Goal: Contribute content: Share content

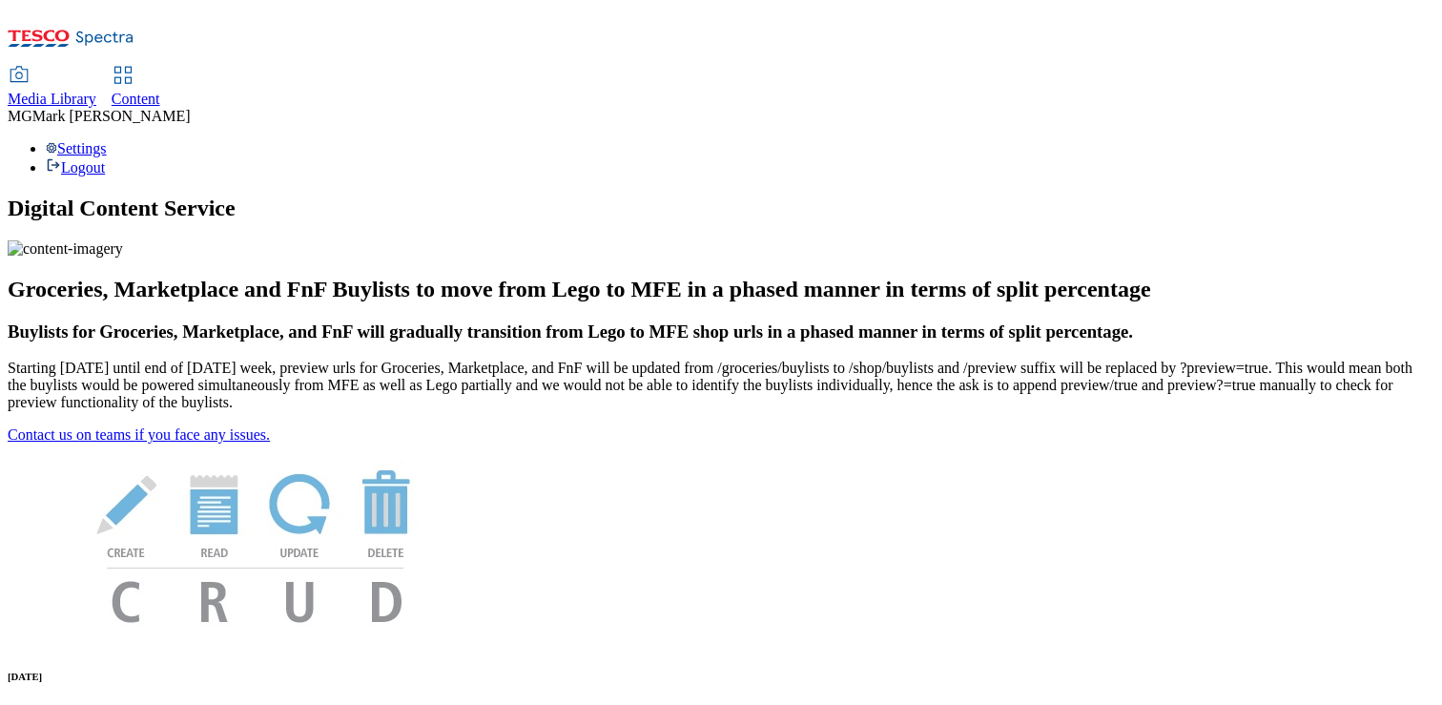
click at [160, 91] on span "Content" at bounding box center [136, 99] width 49 height 16
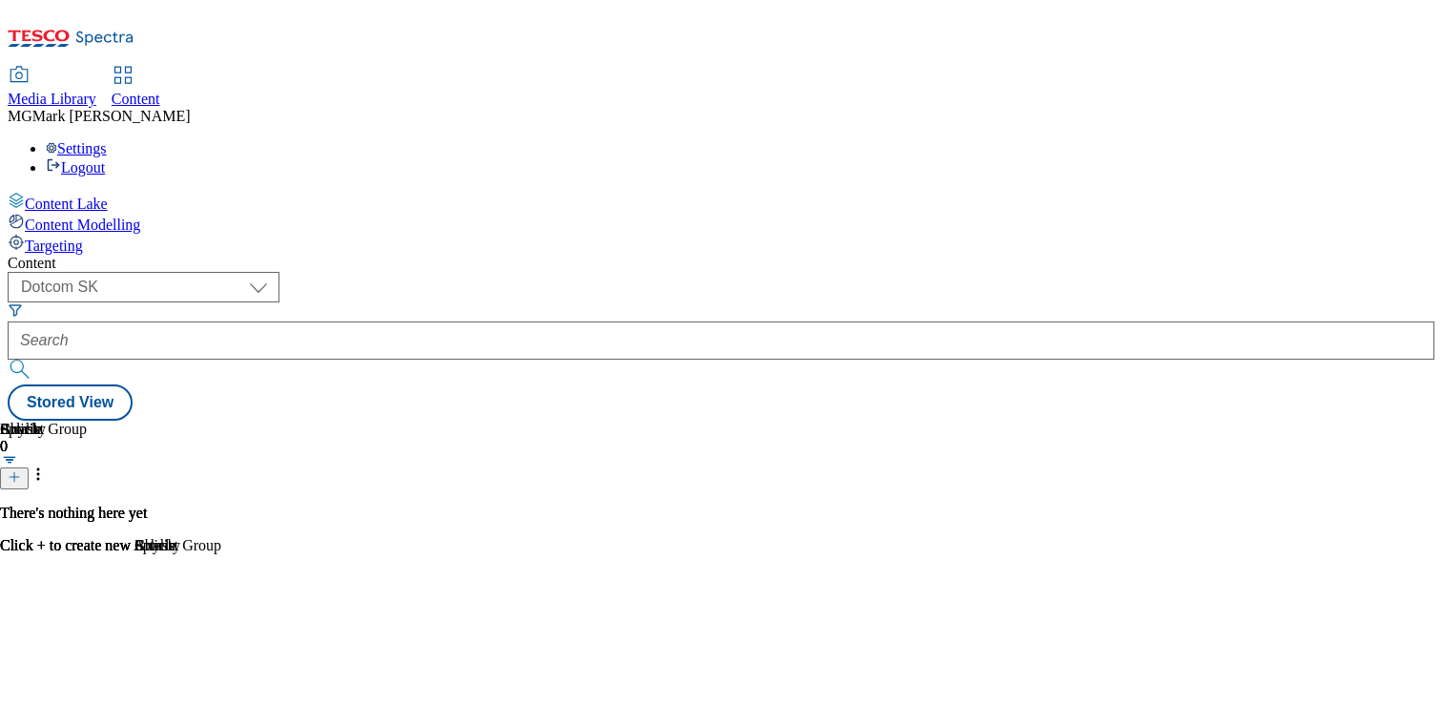
click at [298, 420] on div "Splash 0 There's nothing here yet Click + to create new Splash" at bounding box center [721, 420] width 1426 height 0
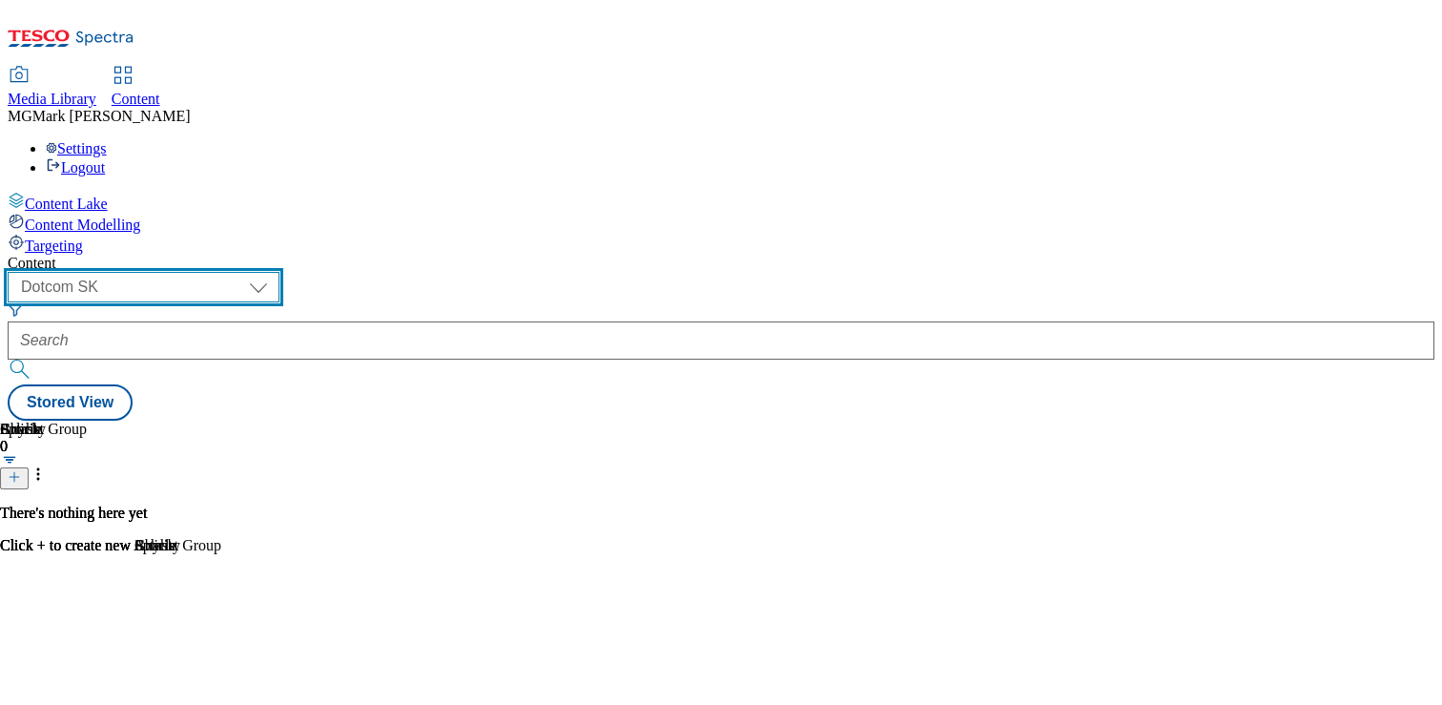
click at [279, 272] on select "Dotcom CZ Dotcom SK ghs-roi ghs-uk Phones [GEOGRAPHIC_DATA]" at bounding box center [144, 287] width 272 height 31
select select "ghs-[GEOGRAPHIC_DATA]"
click at [248, 272] on select "Dotcom CZ Dotcom SK ghs-roi ghs-uk Phones [GEOGRAPHIC_DATA]" at bounding box center [144, 287] width 272 height 31
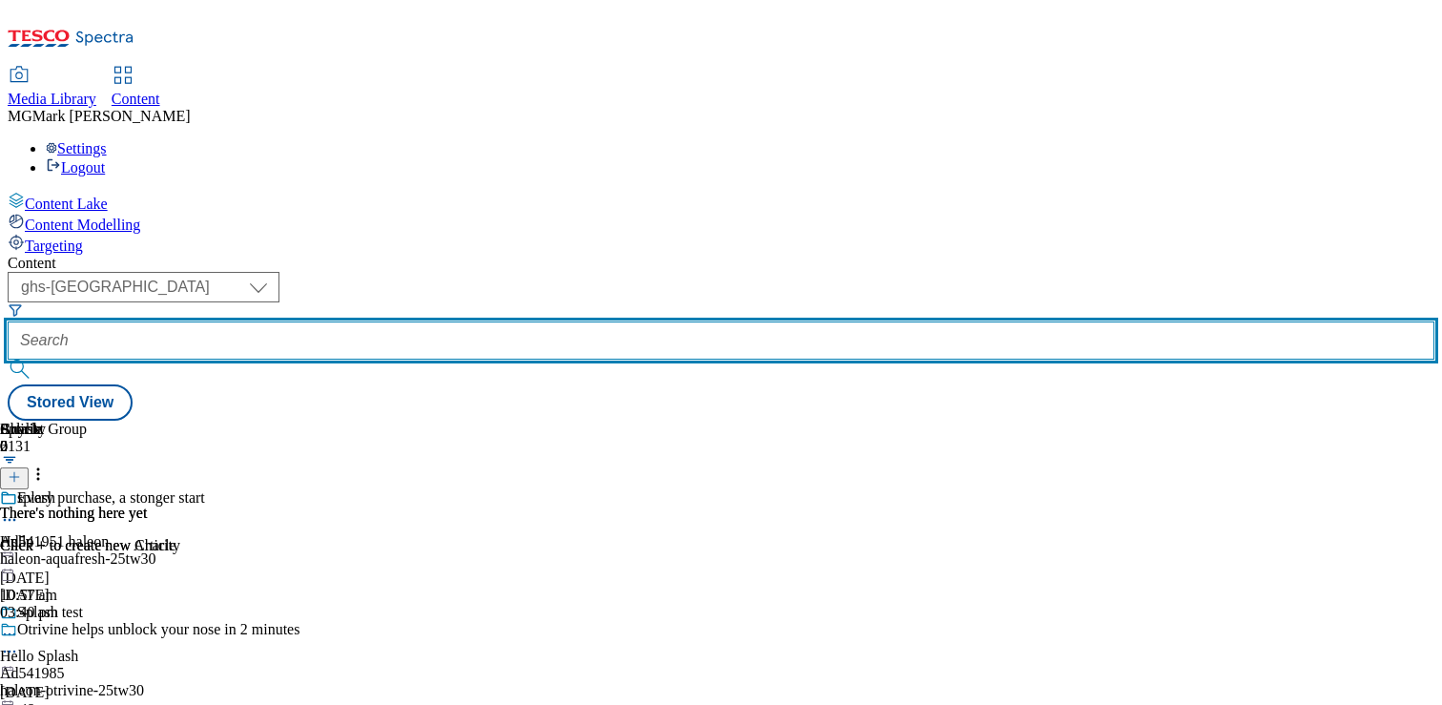
click at [484, 321] on input "text" at bounding box center [721, 340] width 1426 height 38
paste input "Garden essentials"
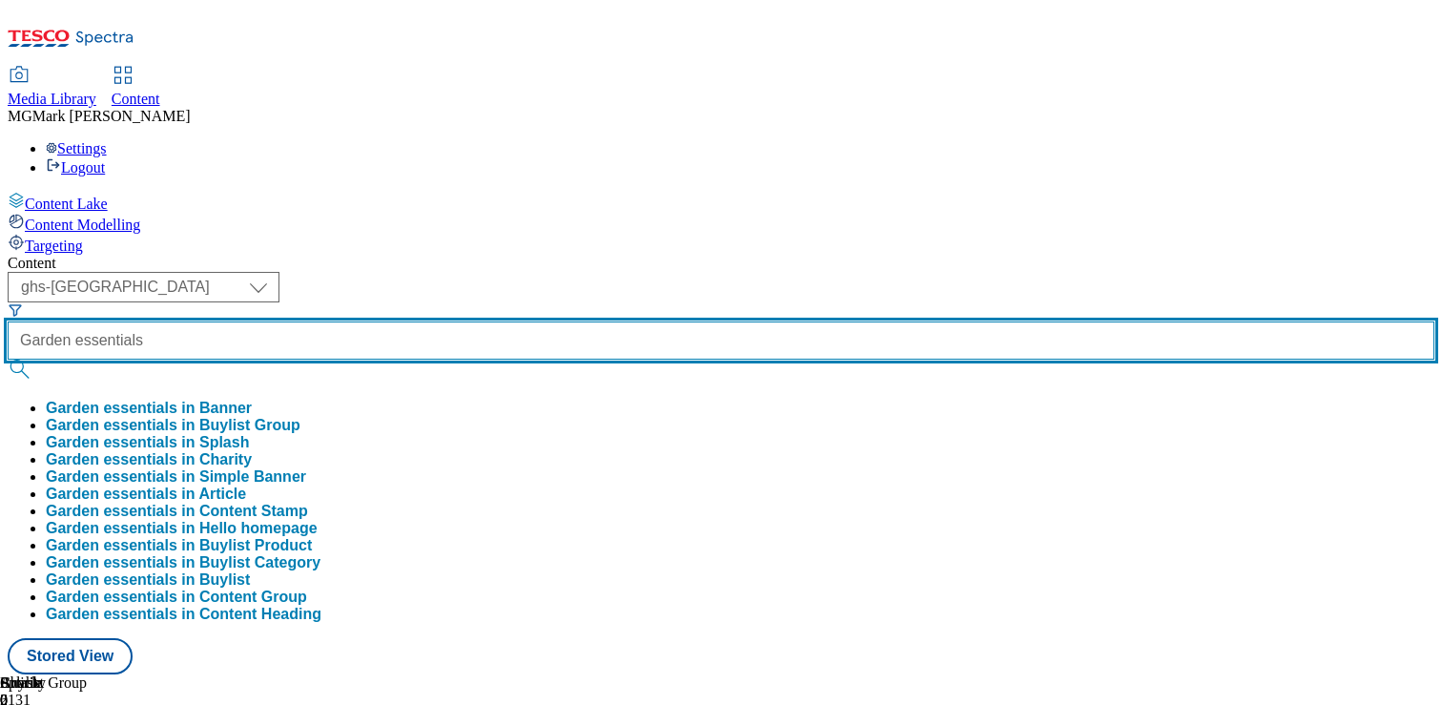
type input "Garden essentials"
click at [8, 359] on button "submit" at bounding box center [21, 368] width 27 height 19
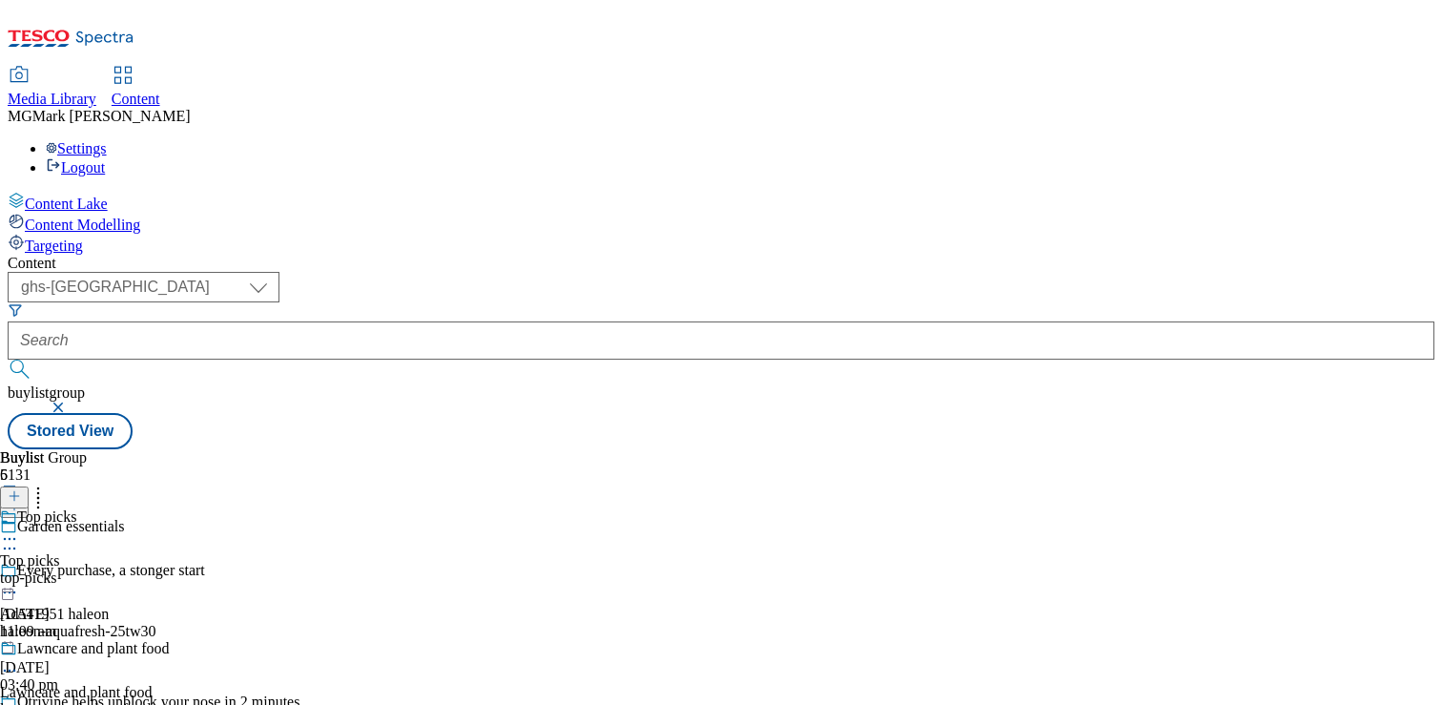
click at [19, 529] on icon at bounding box center [9, 538] width 19 height 19
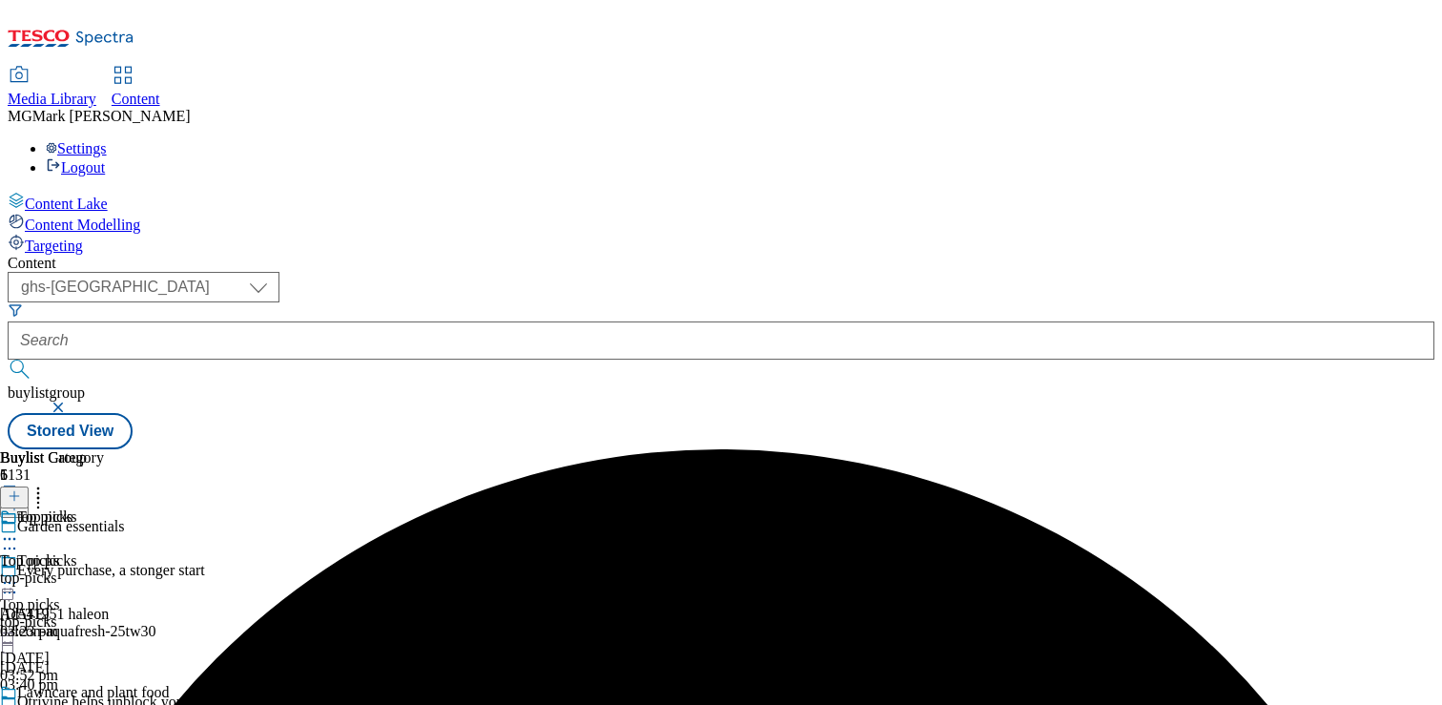
click at [16, 704] on circle at bounding box center [14, 714] width 3 height 3
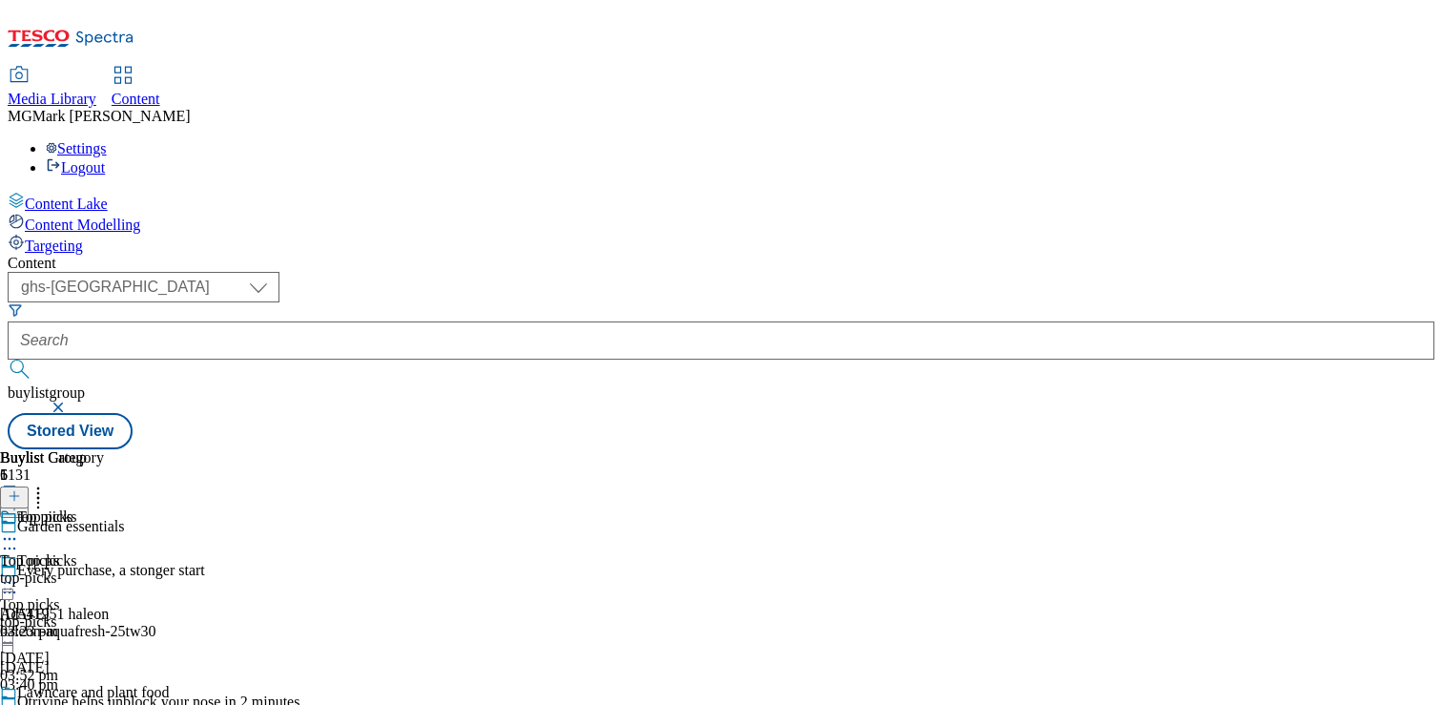
scroll to position [118, 0]
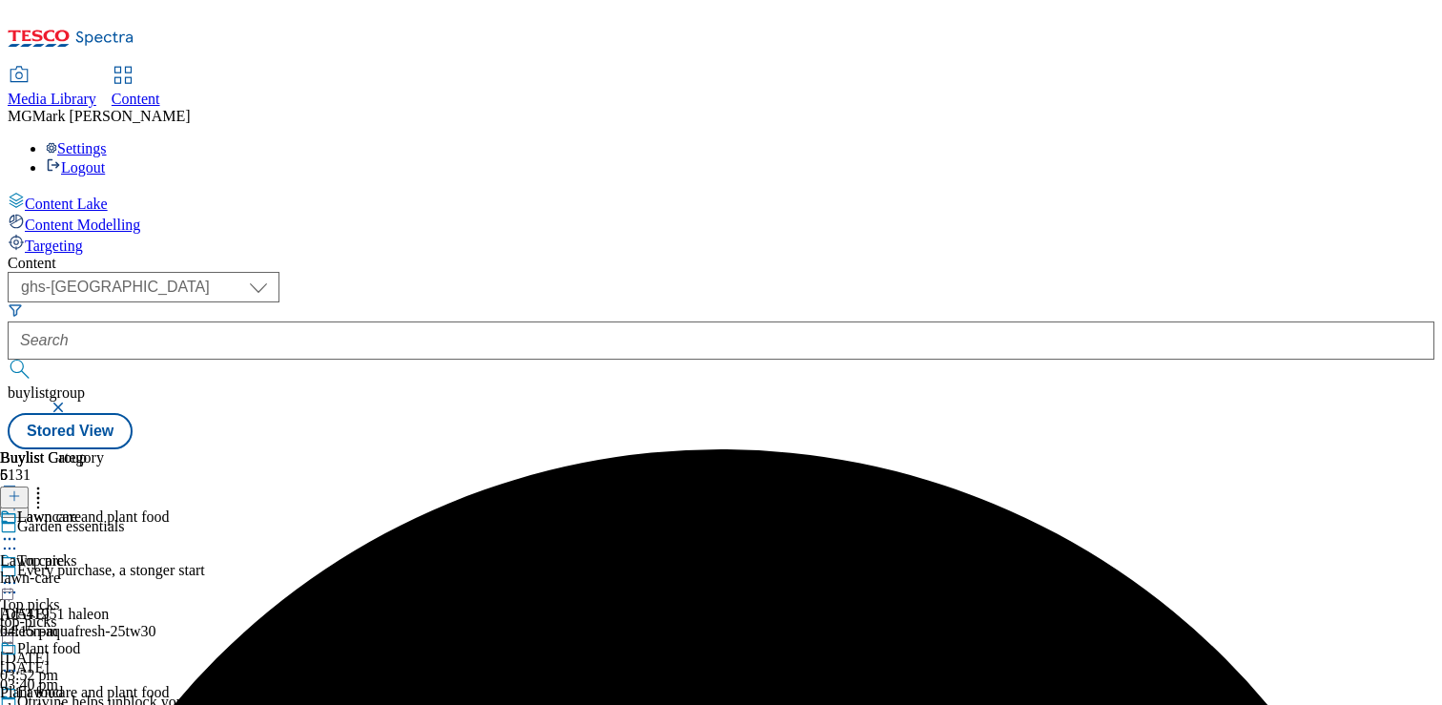
scroll to position [314, 0]
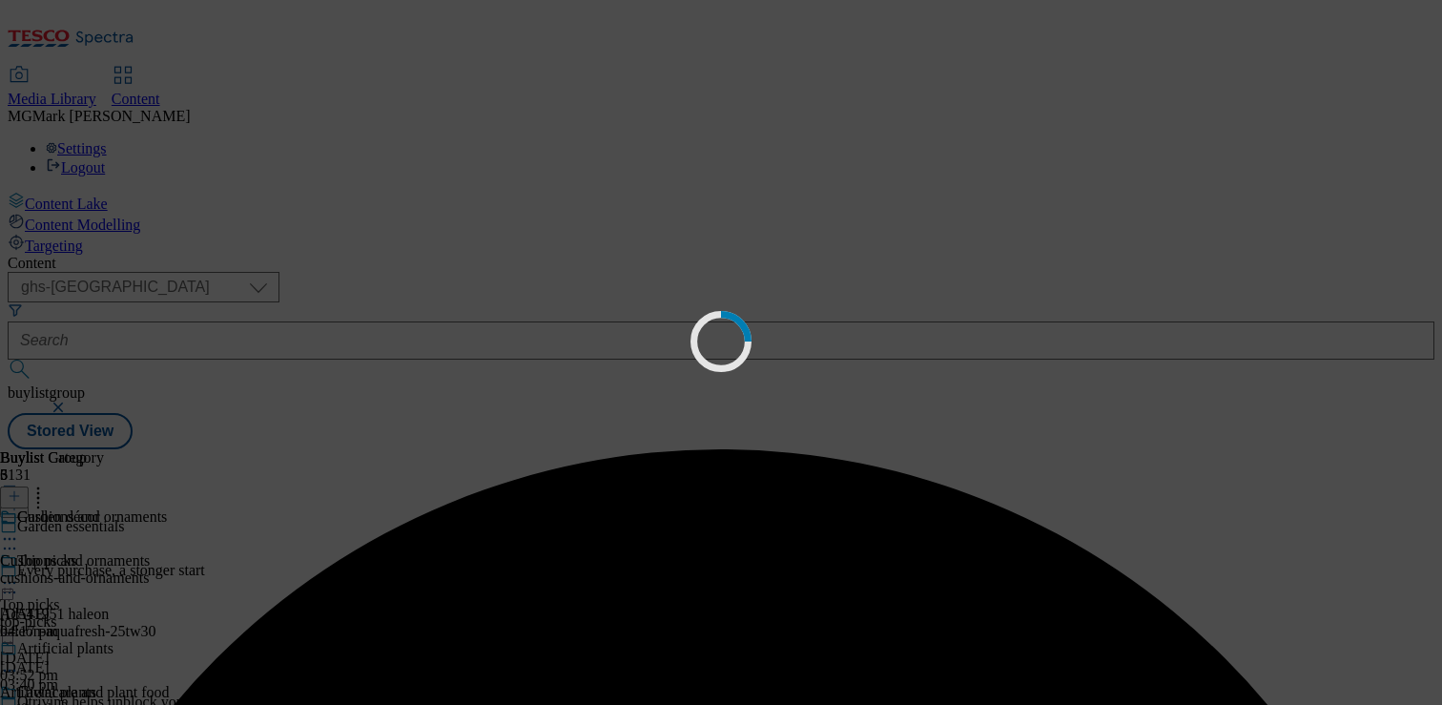
scroll to position [0, 0]
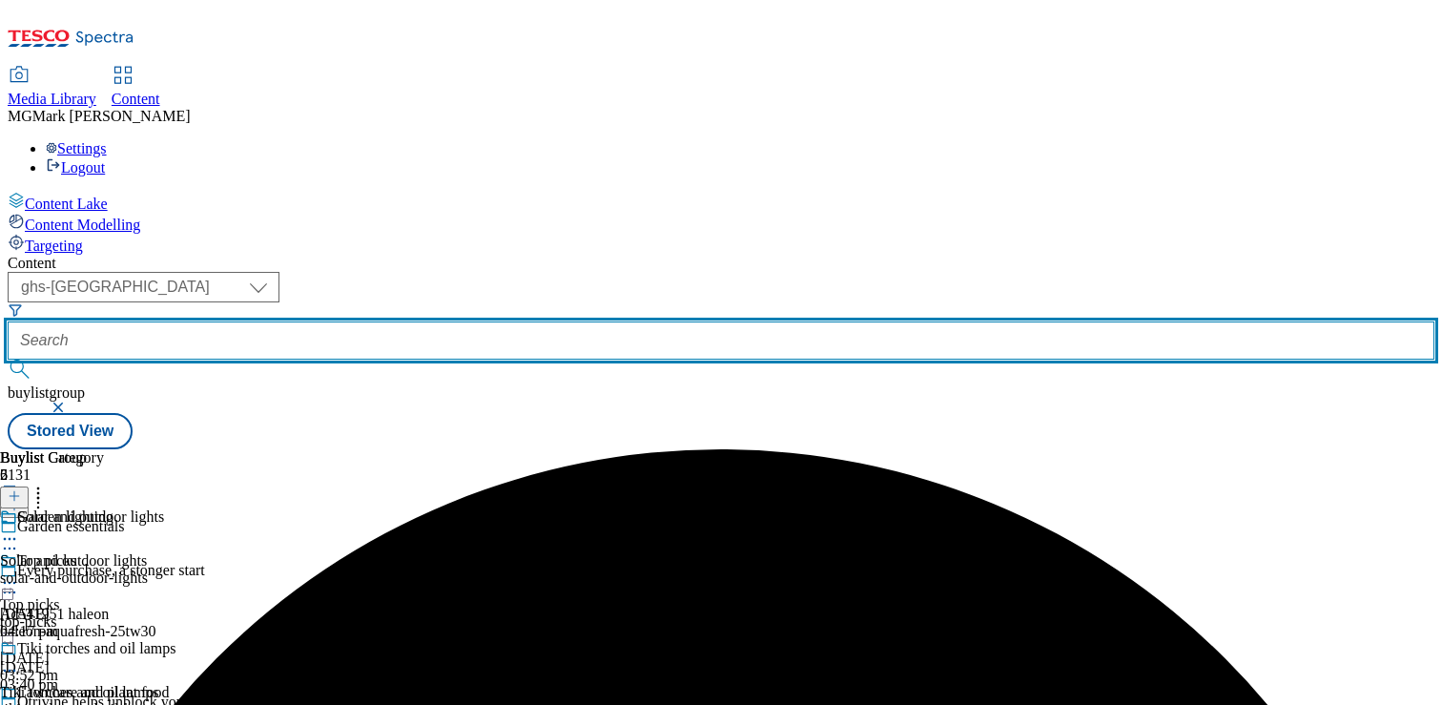
click at [530, 321] on input "text" at bounding box center [721, 340] width 1426 height 38
paste input "Garden furniture"
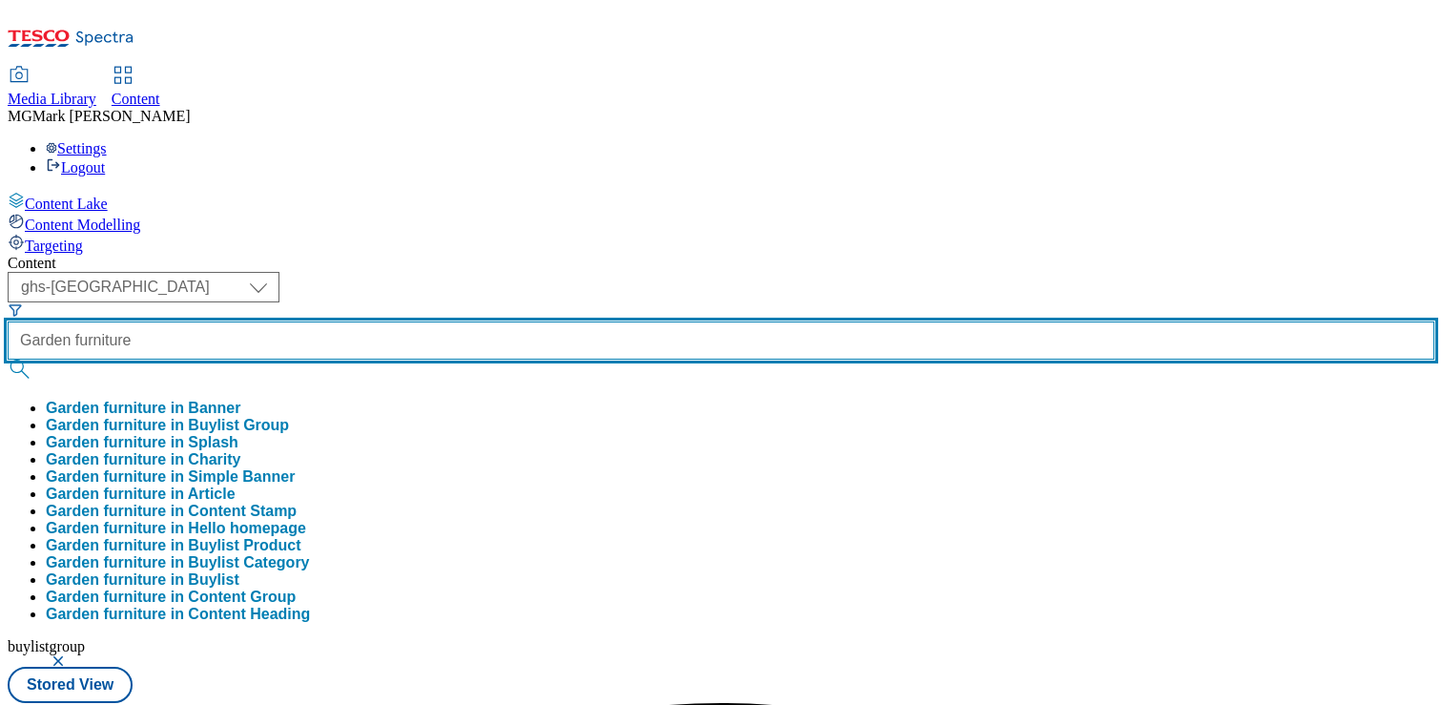
type input "Garden furniture"
click at [8, 359] on button "submit" at bounding box center [21, 368] width 27 height 19
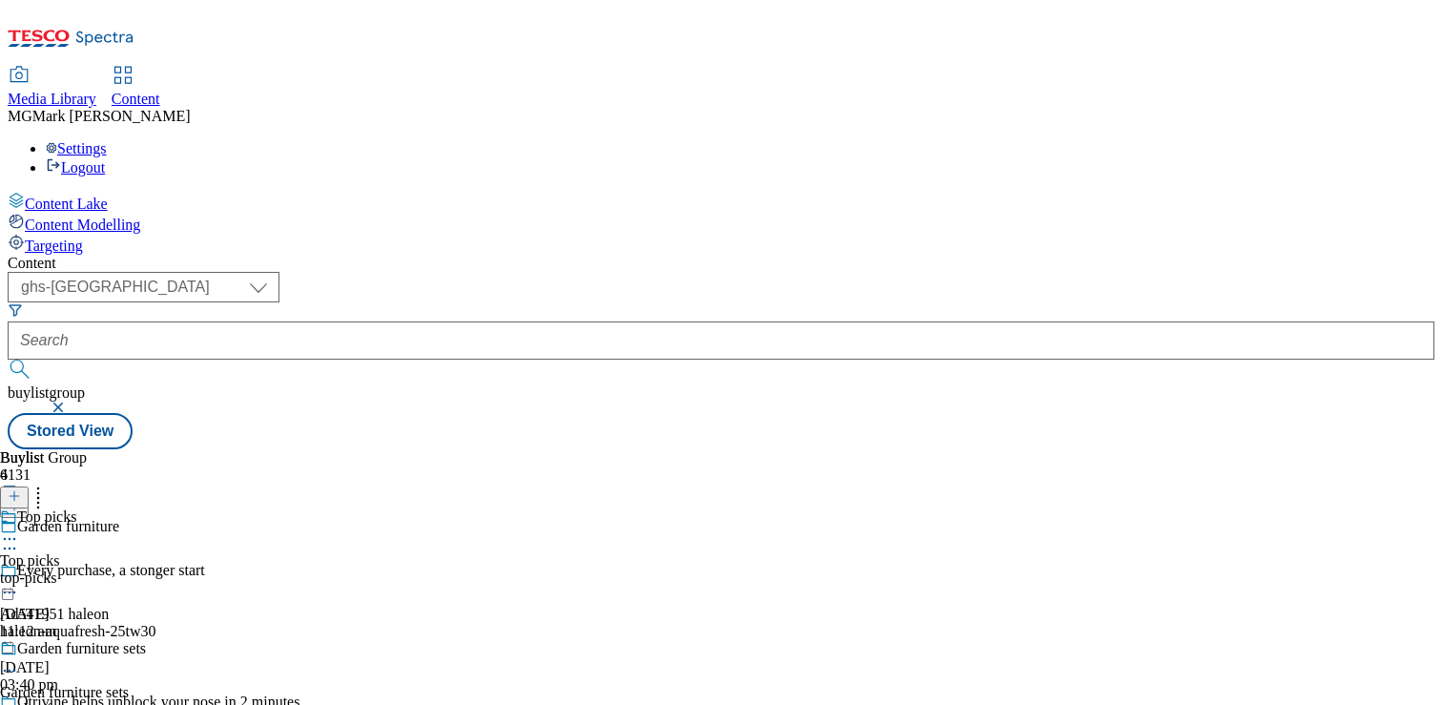
click at [19, 529] on icon at bounding box center [9, 538] width 19 height 19
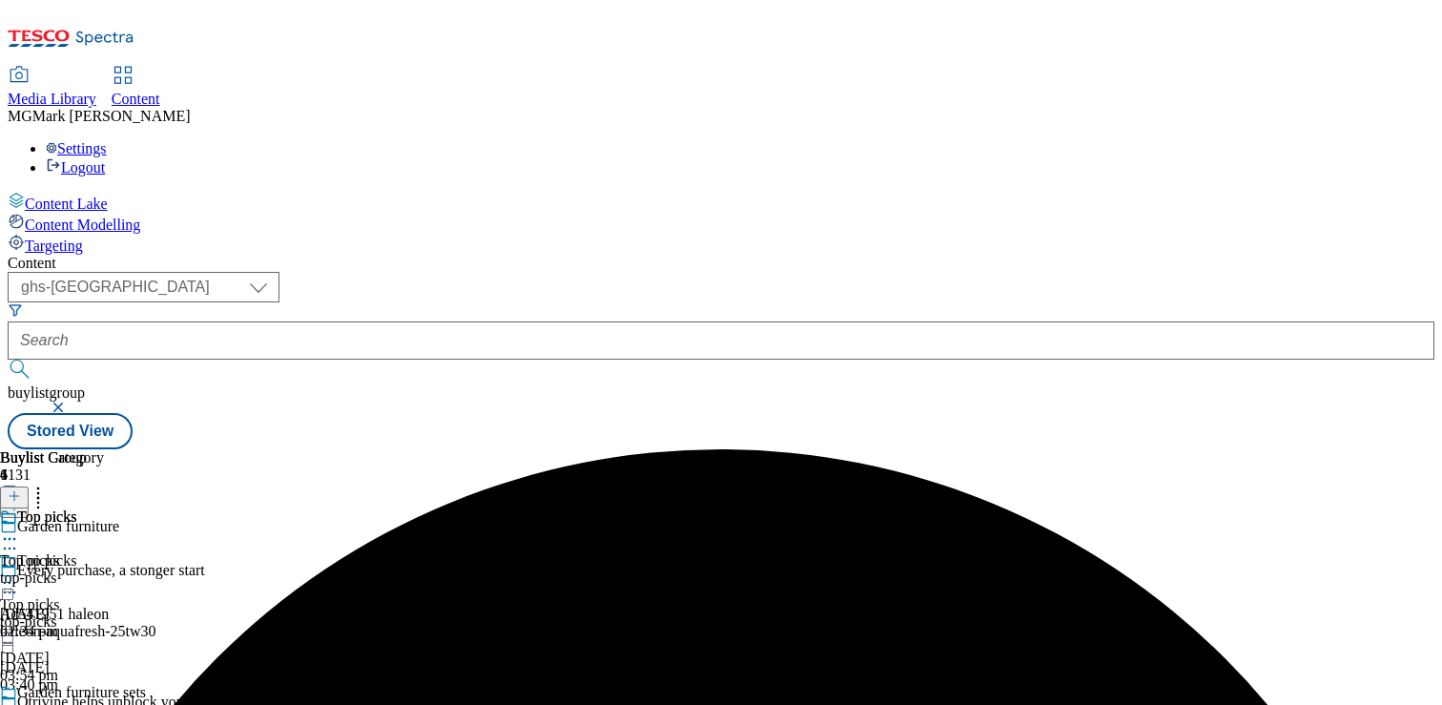
scroll to position [105, 0]
click at [19, 704] on icon at bounding box center [9, 714] width 19 height 19
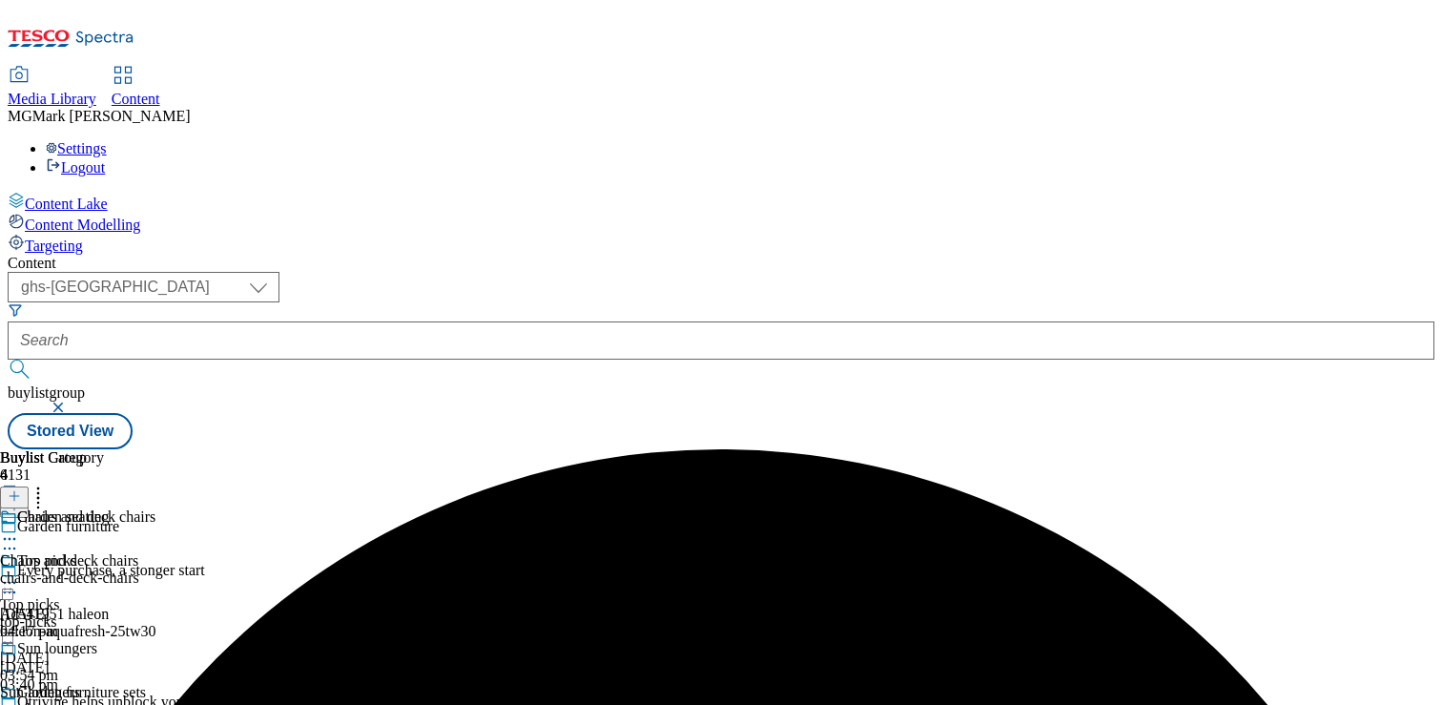
scroll to position [379, 0]
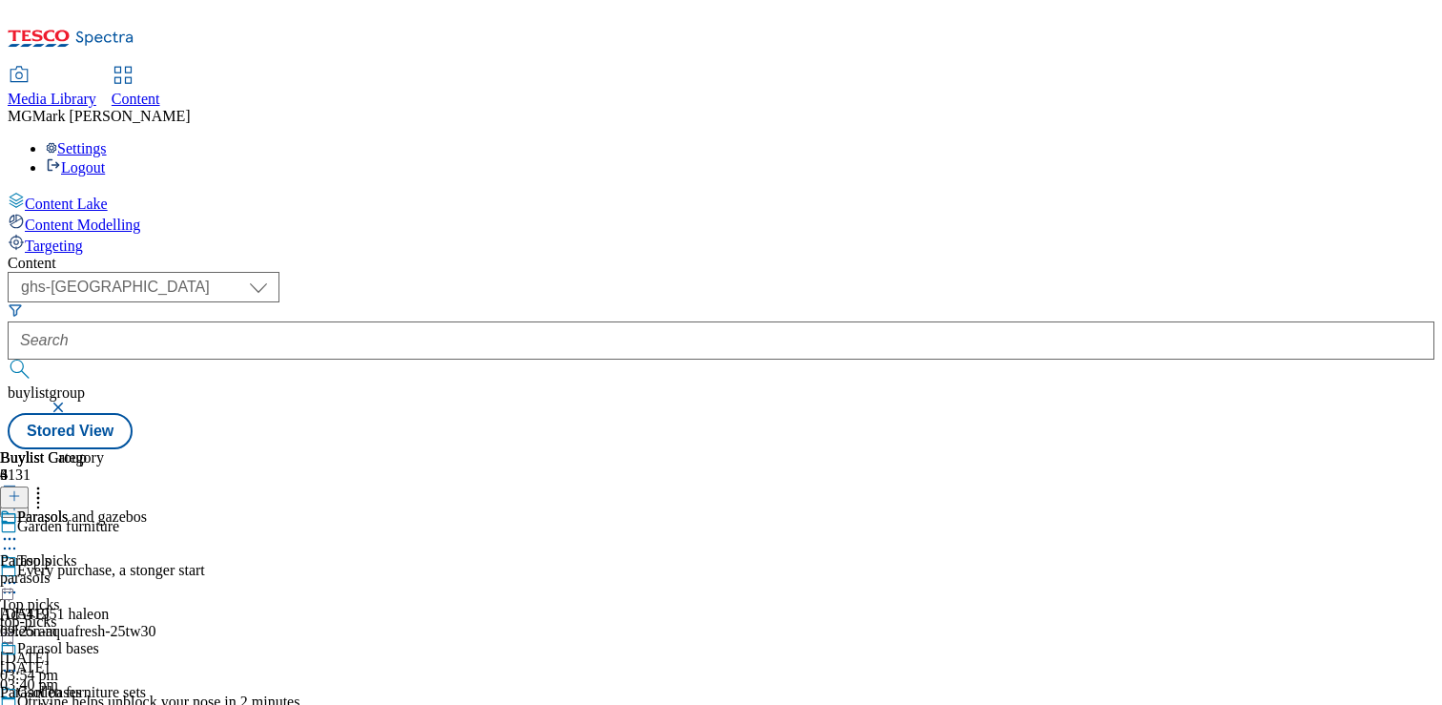
click at [70, 401] on button "button" at bounding box center [60, 406] width 19 height 11
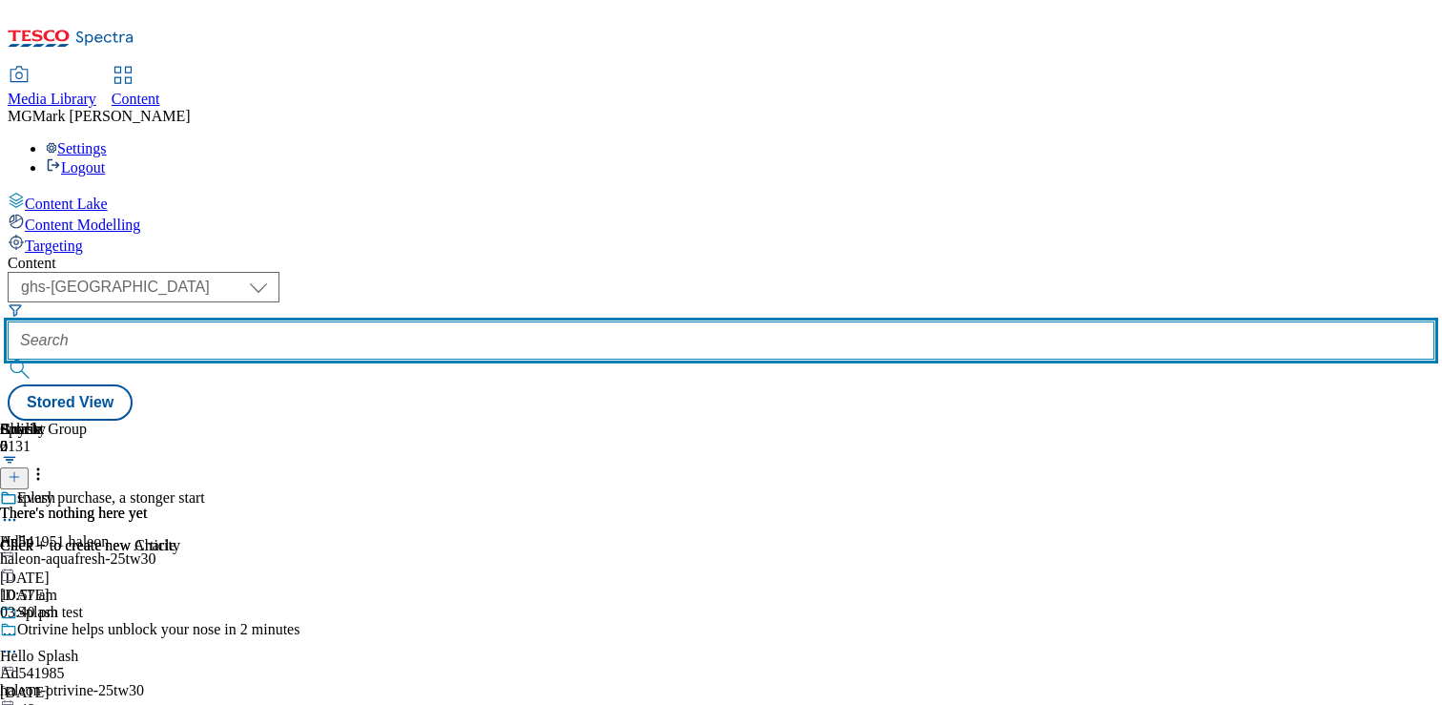
click at [488, 321] on input "text" at bounding box center [721, 340] width 1426 height 38
paste input "[MEDICAL_DATA] and heating"
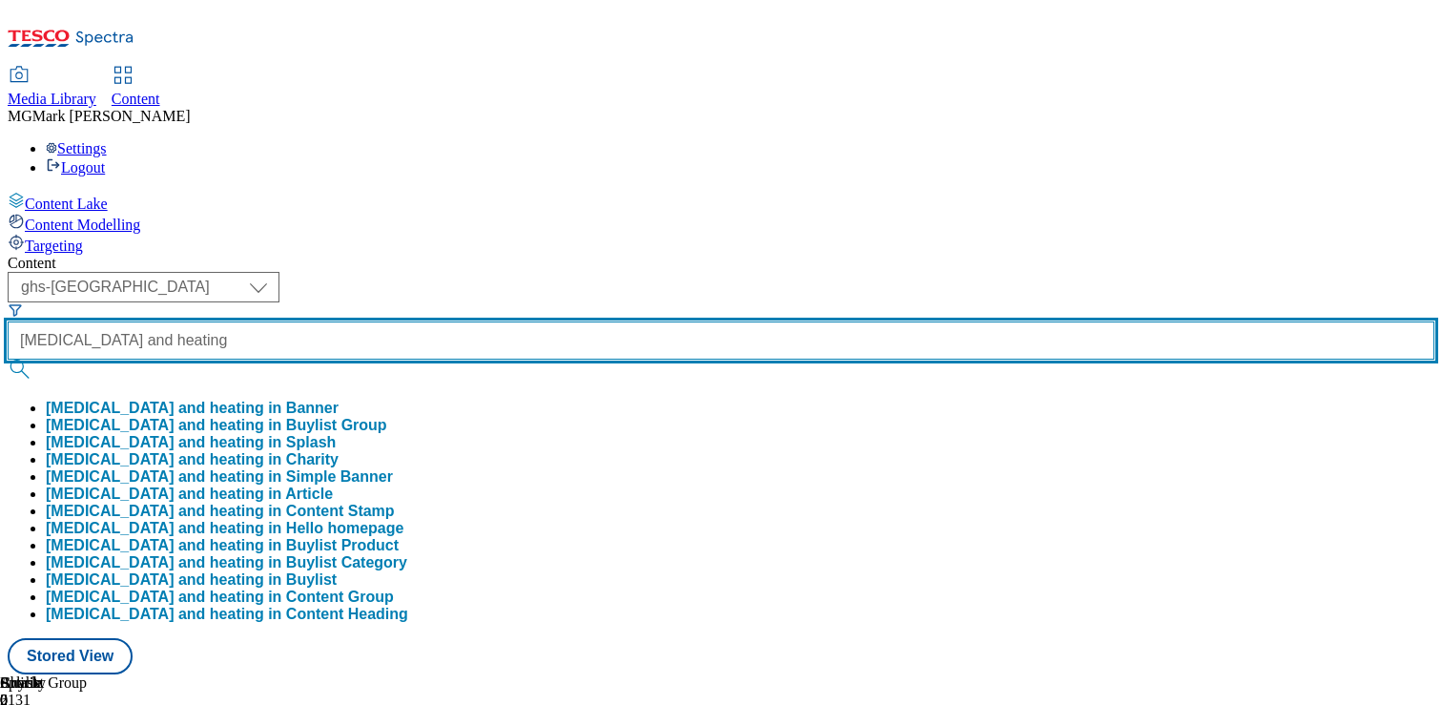
scroll to position [0, 32]
type input "[MEDICAL_DATA] and heating"
click at [8, 359] on button "submit" at bounding box center [21, 368] width 27 height 19
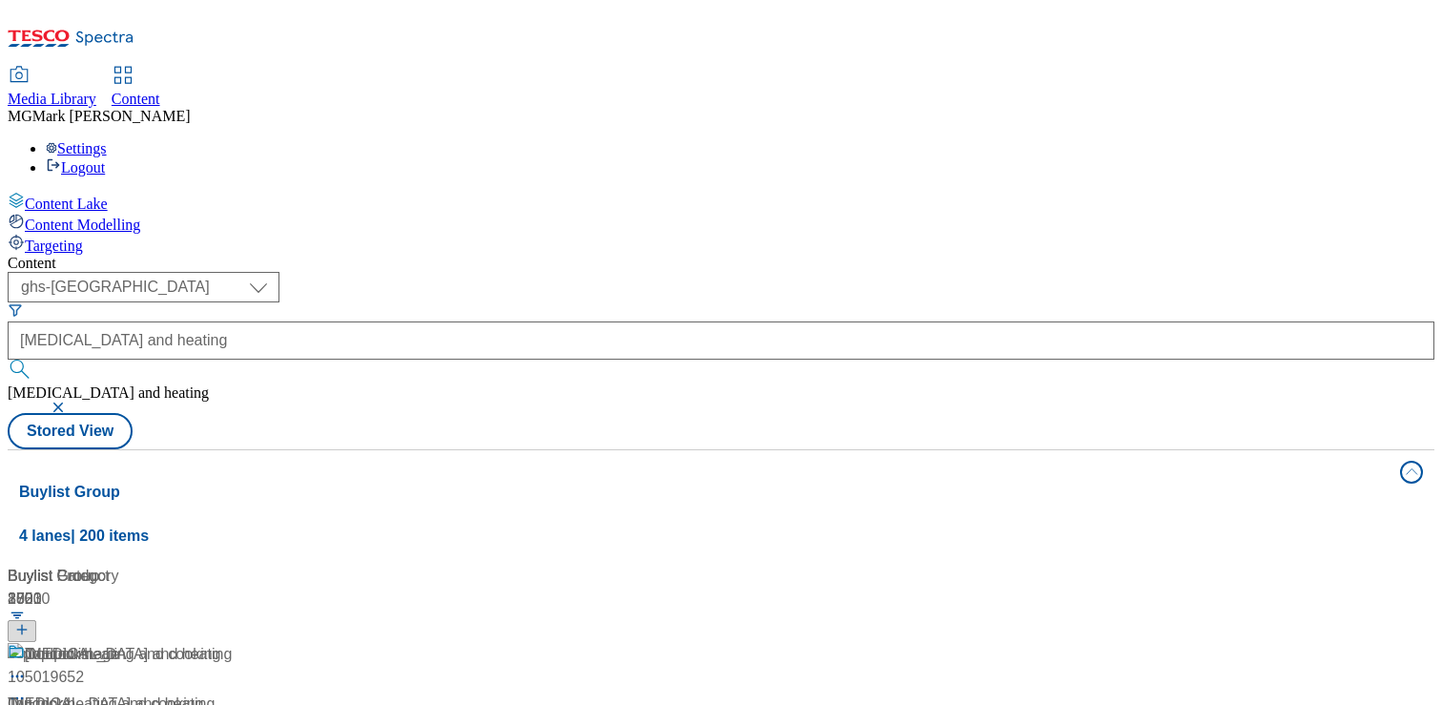
click at [849, 255] on div "Content" at bounding box center [721, 263] width 1426 height 17
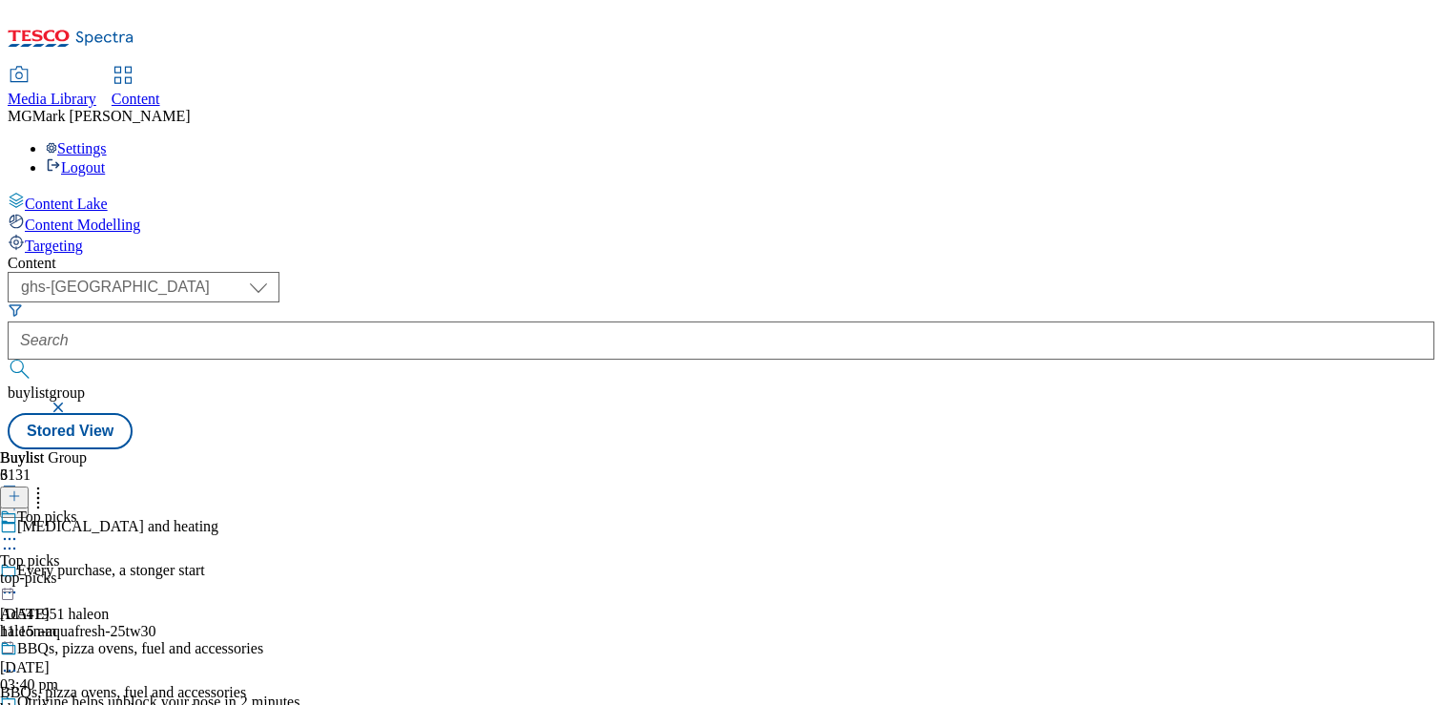
scroll to position [60, 0]
click at [19, 529] on icon at bounding box center [9, 538] width 19 height 19
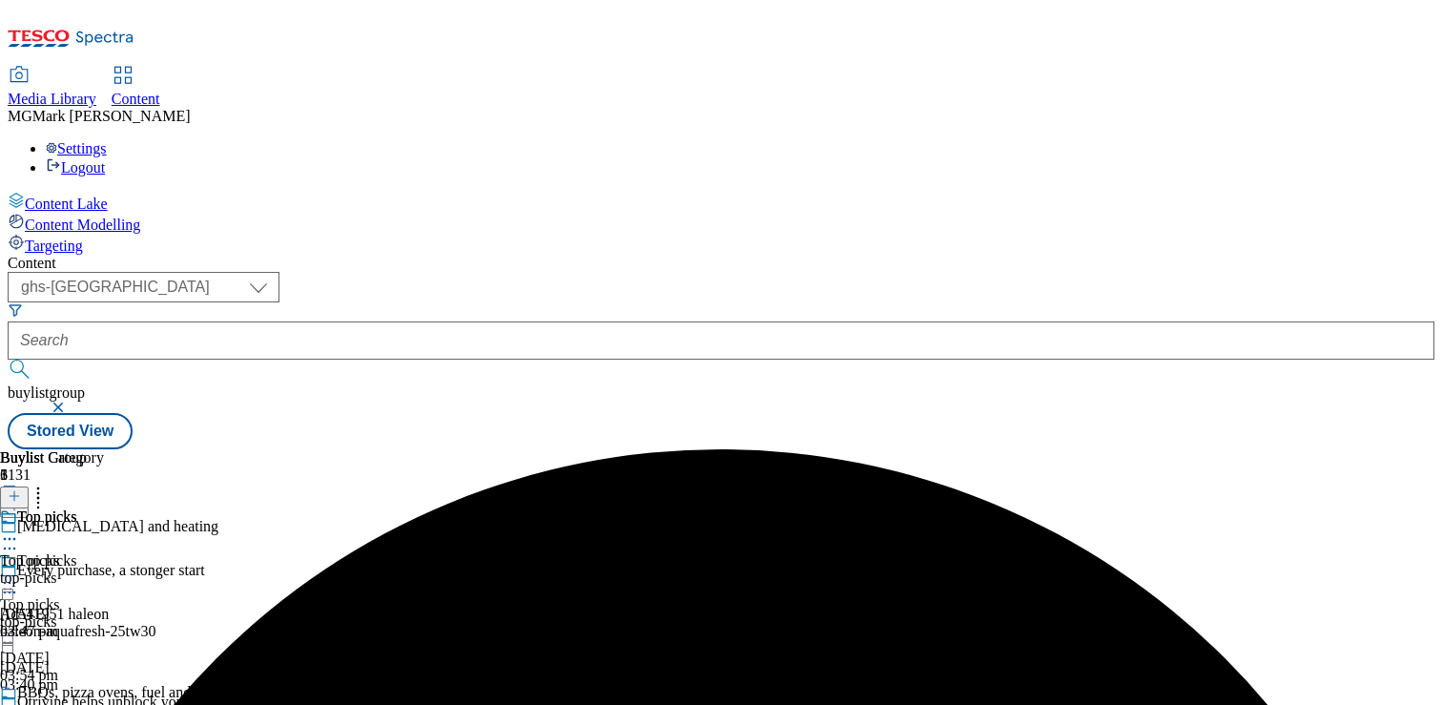
click at [19, 704] on icon at bounding box center [9, 714] width 19 height 19
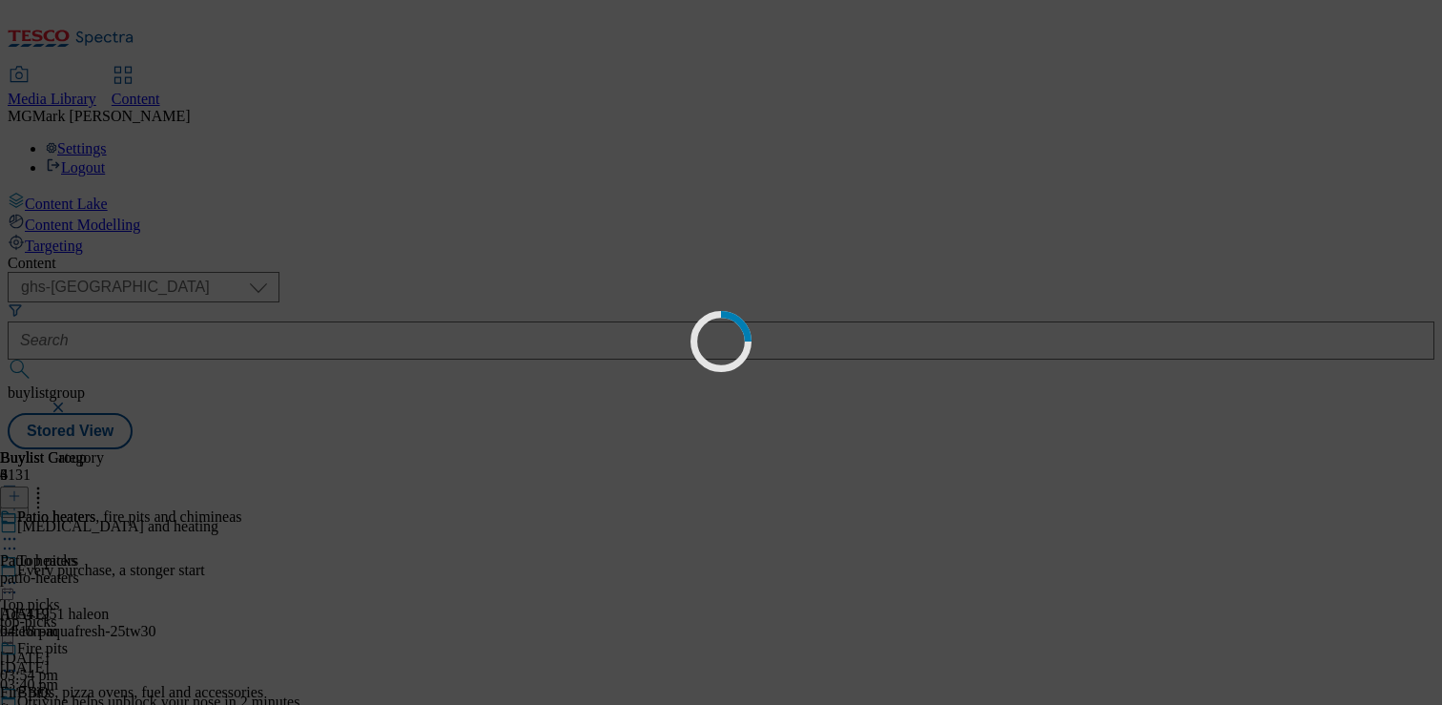
scroll to position [0, 0]
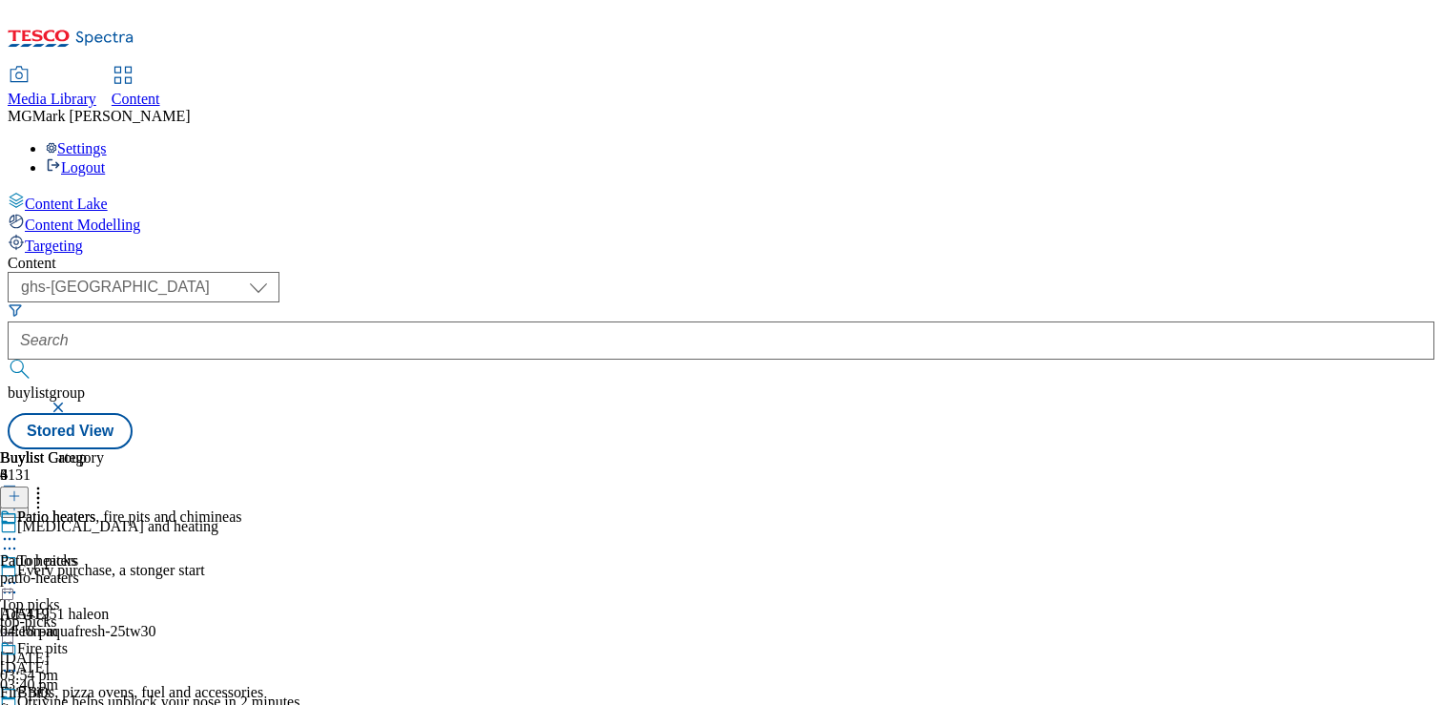
click at [70, 401] on button "button" at bounding box center [60, 406] width 19 height 11
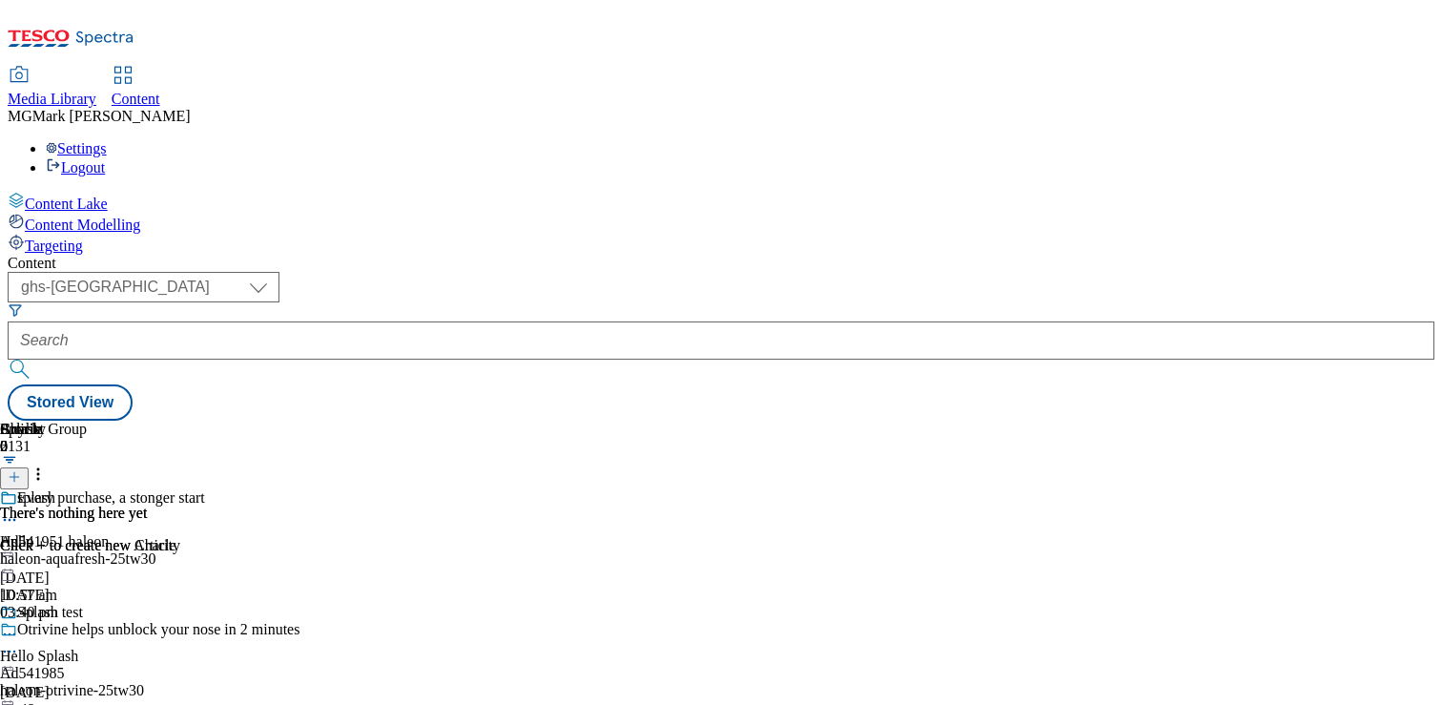
click at [469, 420] on div "Splash 2 splash Hello [DATE] 10:57 am Splash test Hello Splash [DATE] 01:48 am" at bounding box center [721, 420] width 1426 height 0
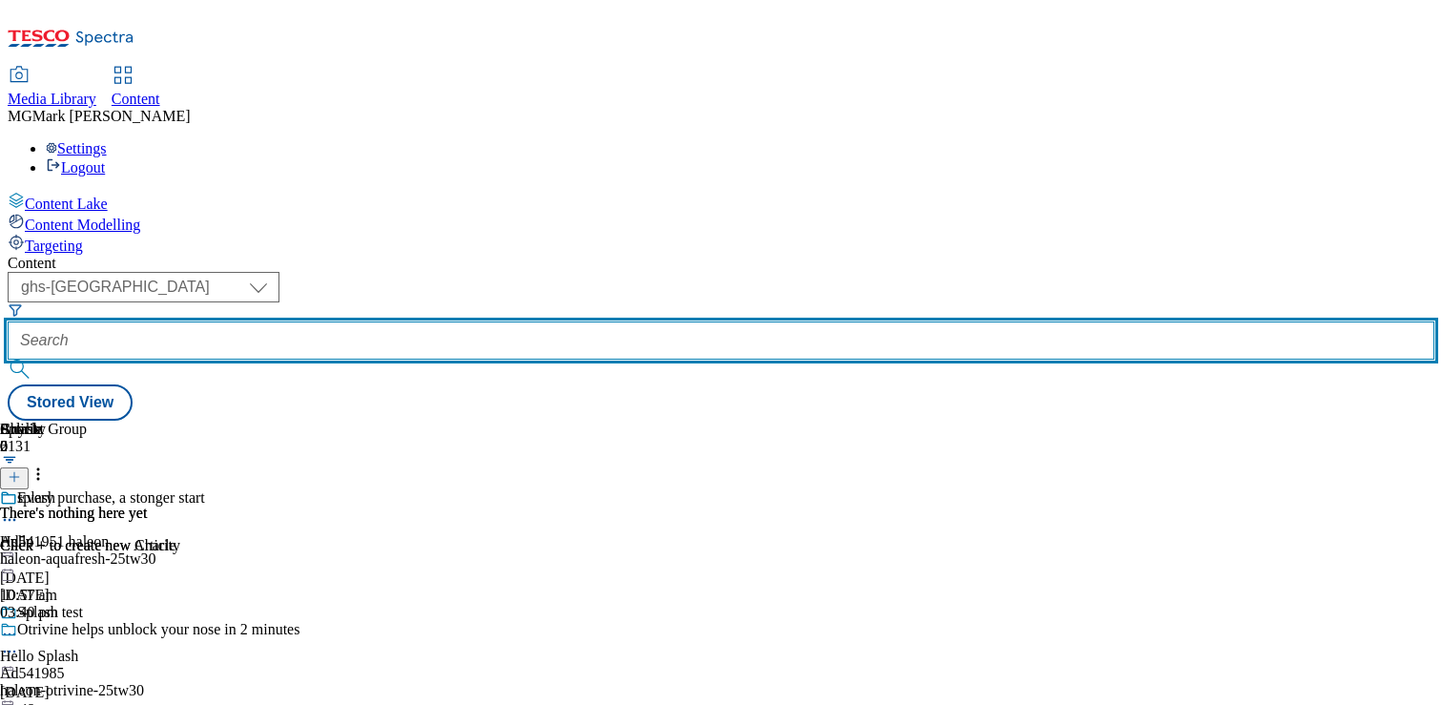
click at [469, 321] on input "text" at bounding box center [721, 340] width 1426 height 38
paste input "Lawnmowers and power tools"
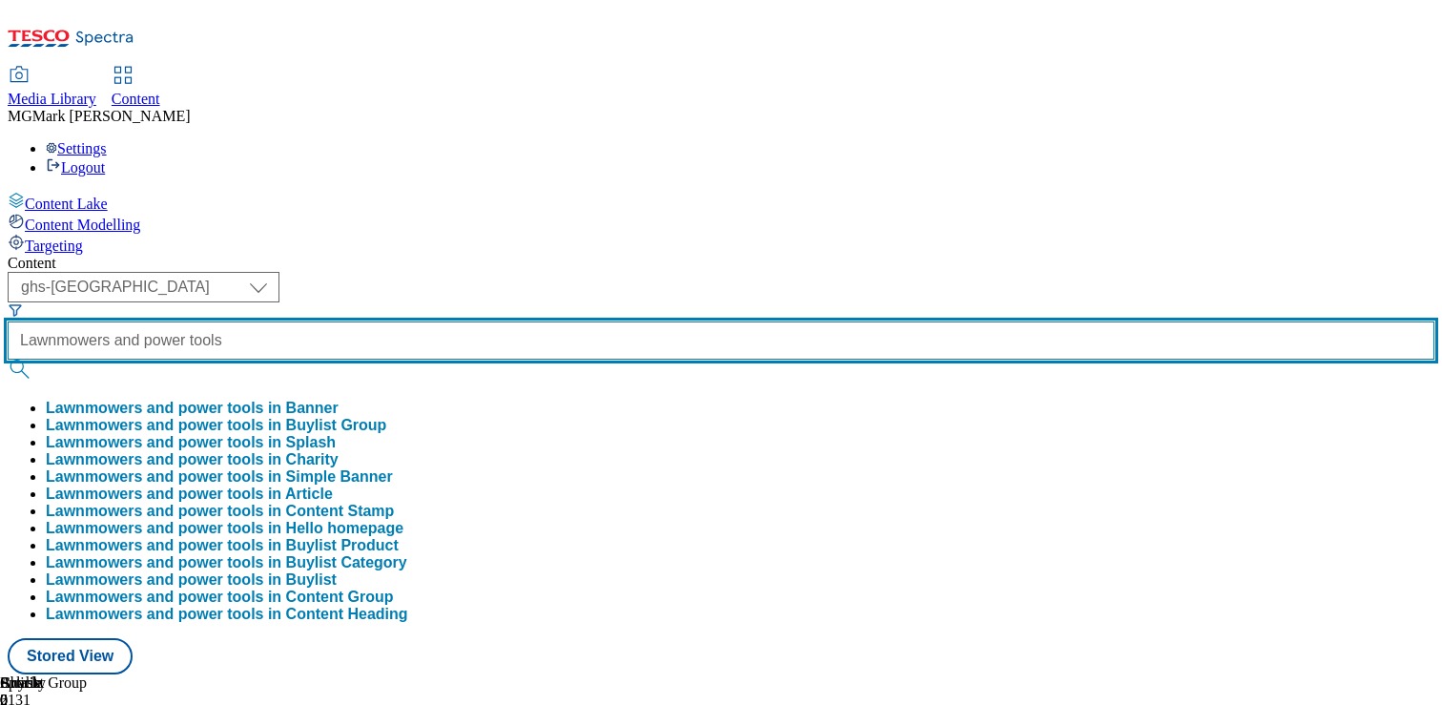
type input "Lawnmowers and power tools"
click at [8, 359] on button "submit" at bounding box center [21, 368] width 27 height 19
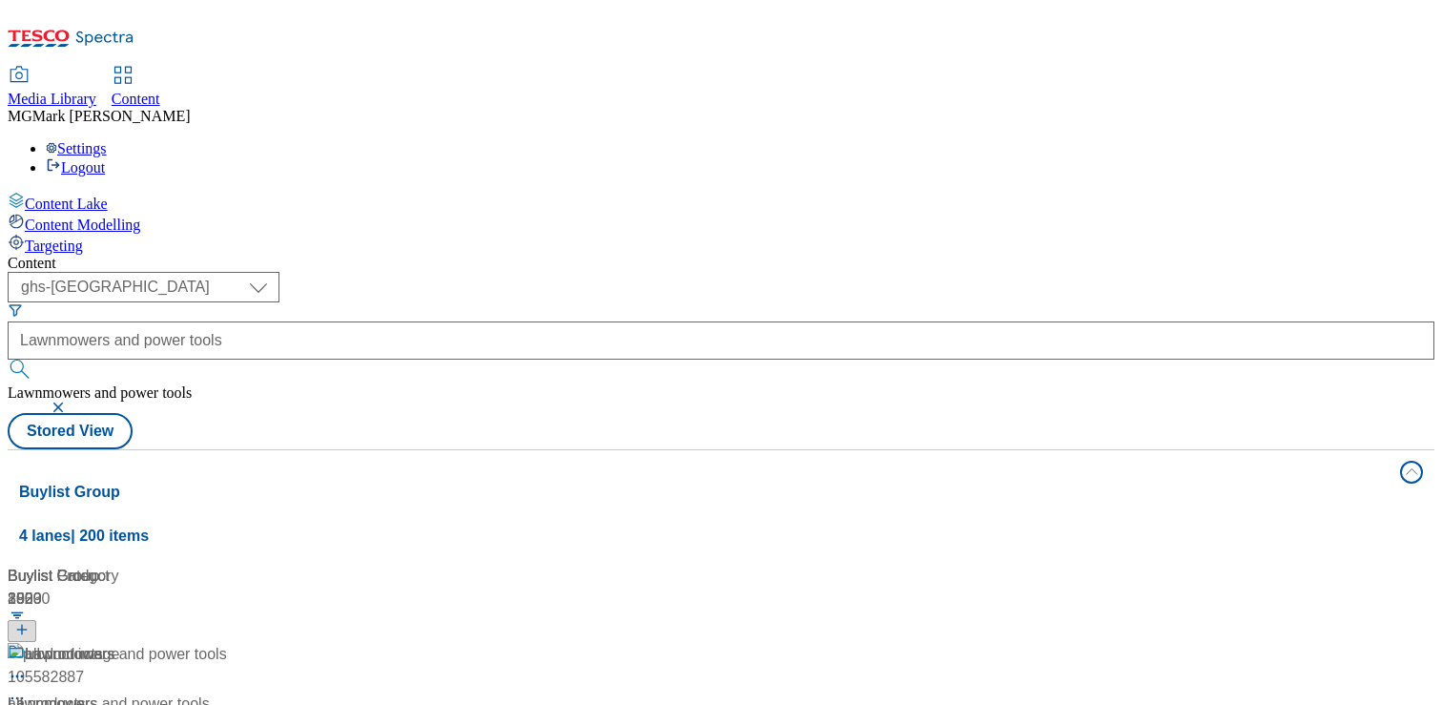
click at [265, 643] on div "Lawnmowers" at bounding box center [136, 668] width 257 height 50
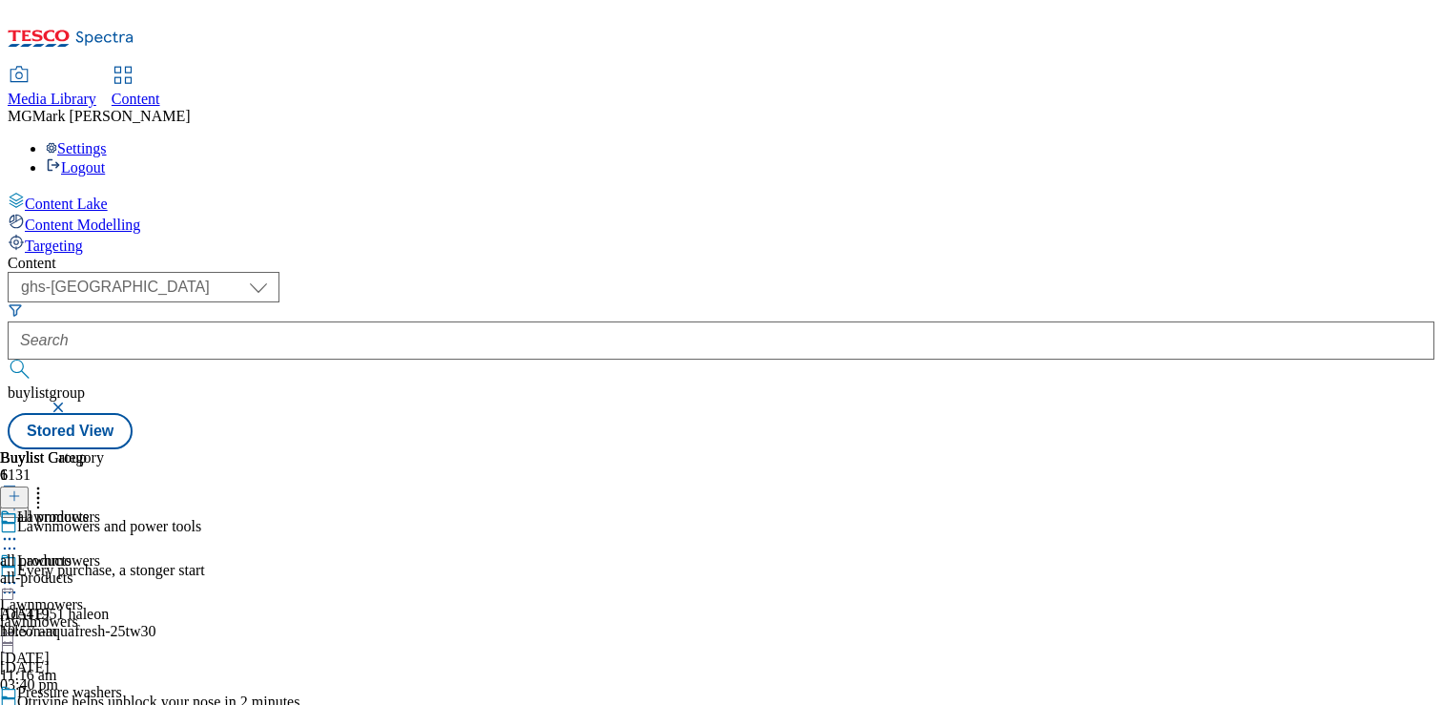
click at [122, 573] on div at bounding box center [61, 584] width 122 height 23
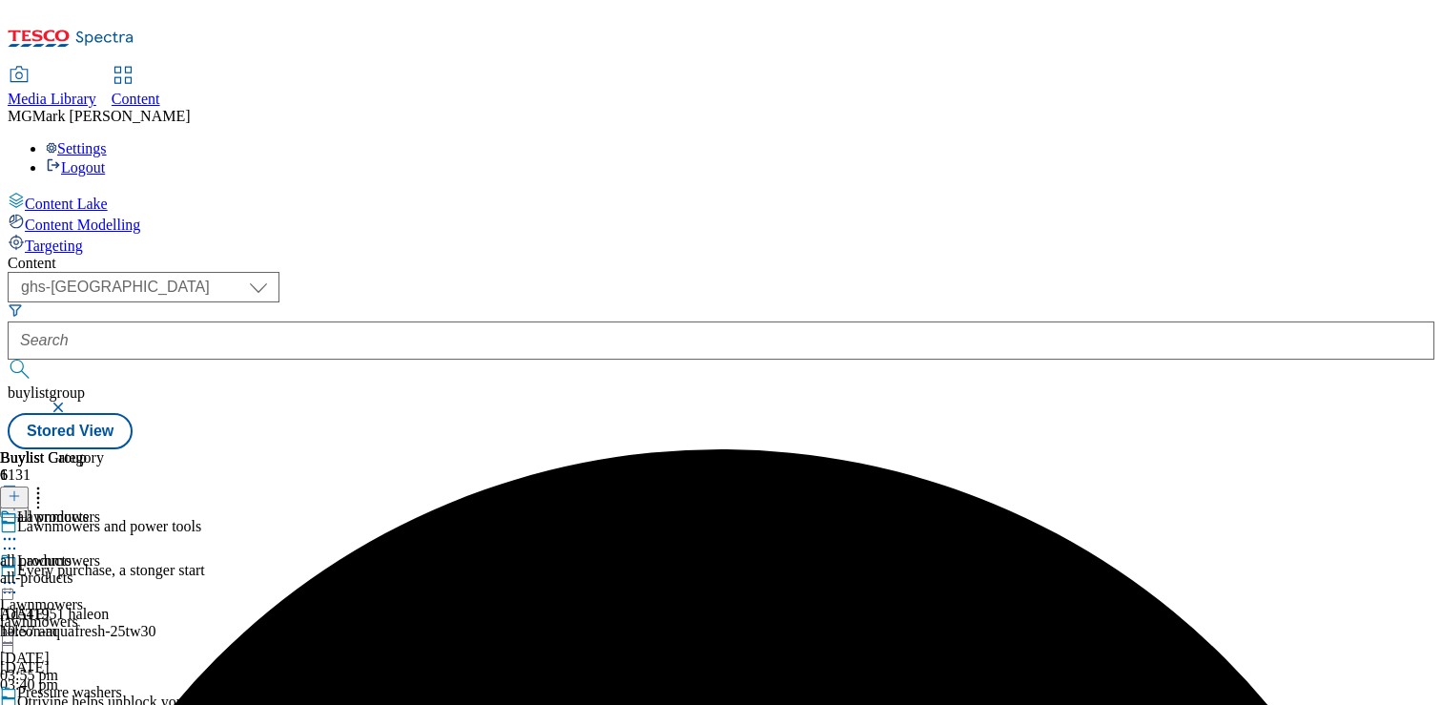
scroll to position [73, 0]
click at [19, 704] on icon at bounding box center [9, 714] width 19 height 19
click at [122, 704] on div at bounding box center [61, 716] width 122 height 23
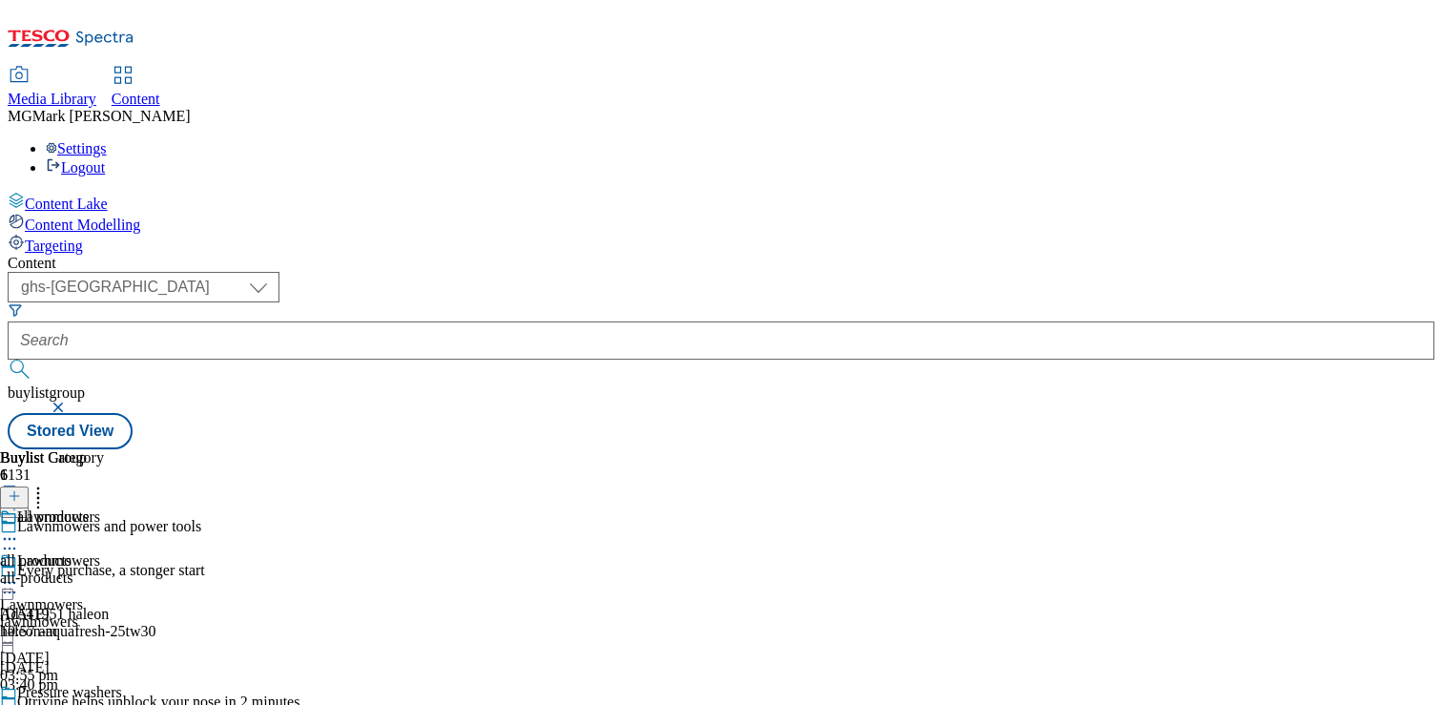
scroll to position [170, 0]
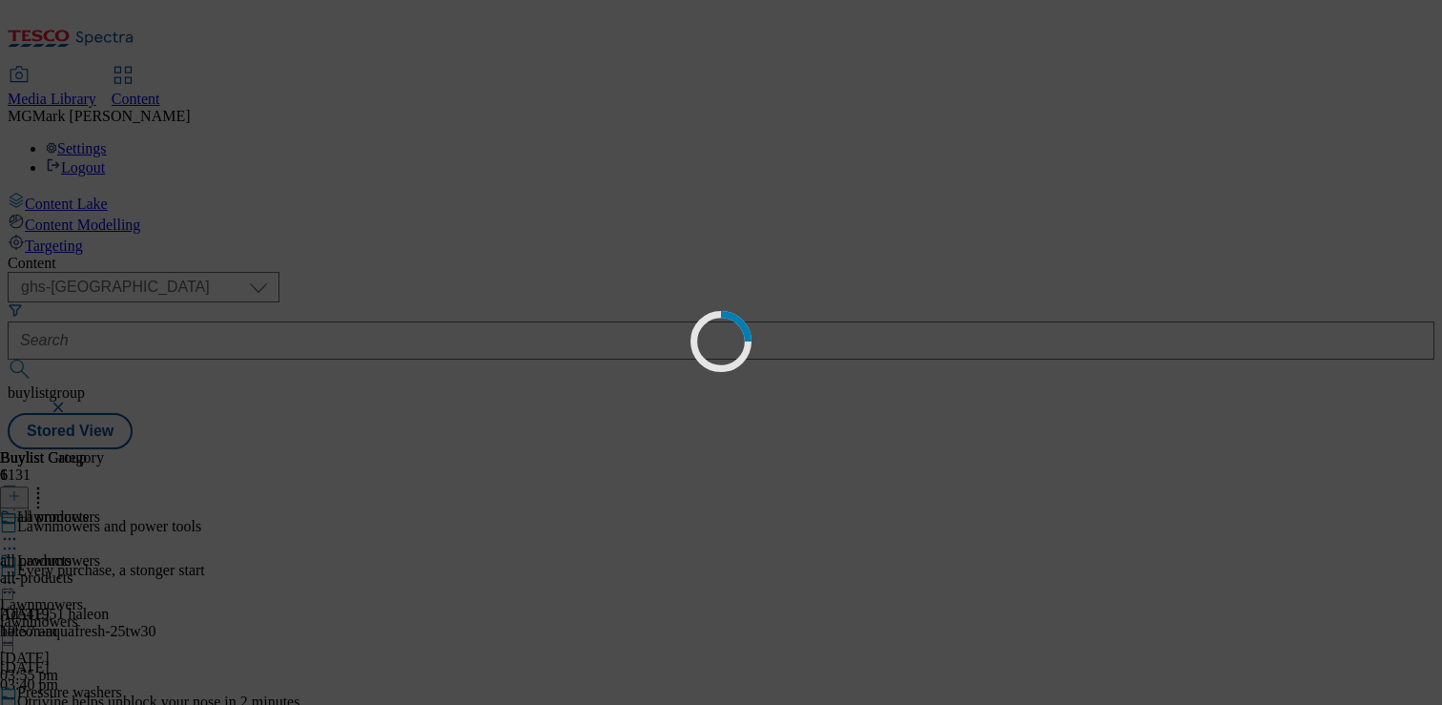
scroll to position [0, 0]
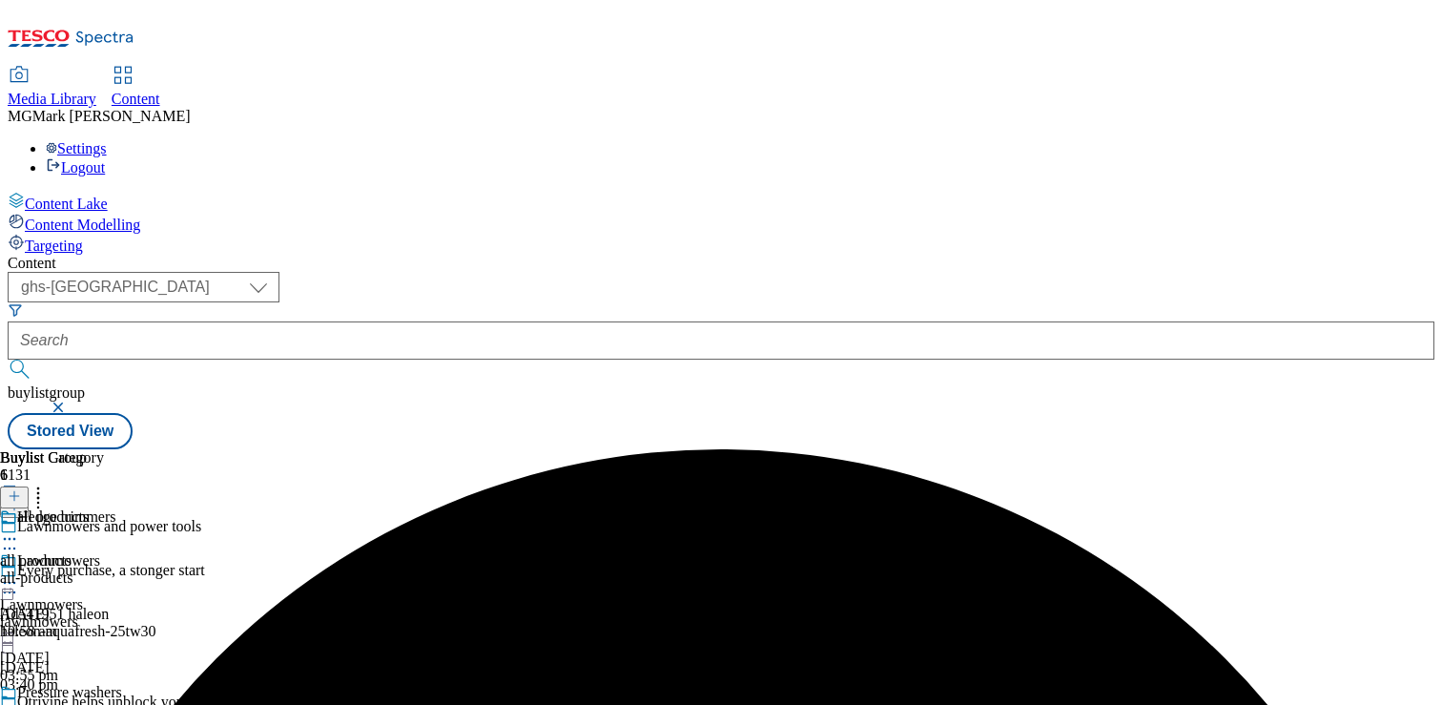
scroll to position [457, 0]
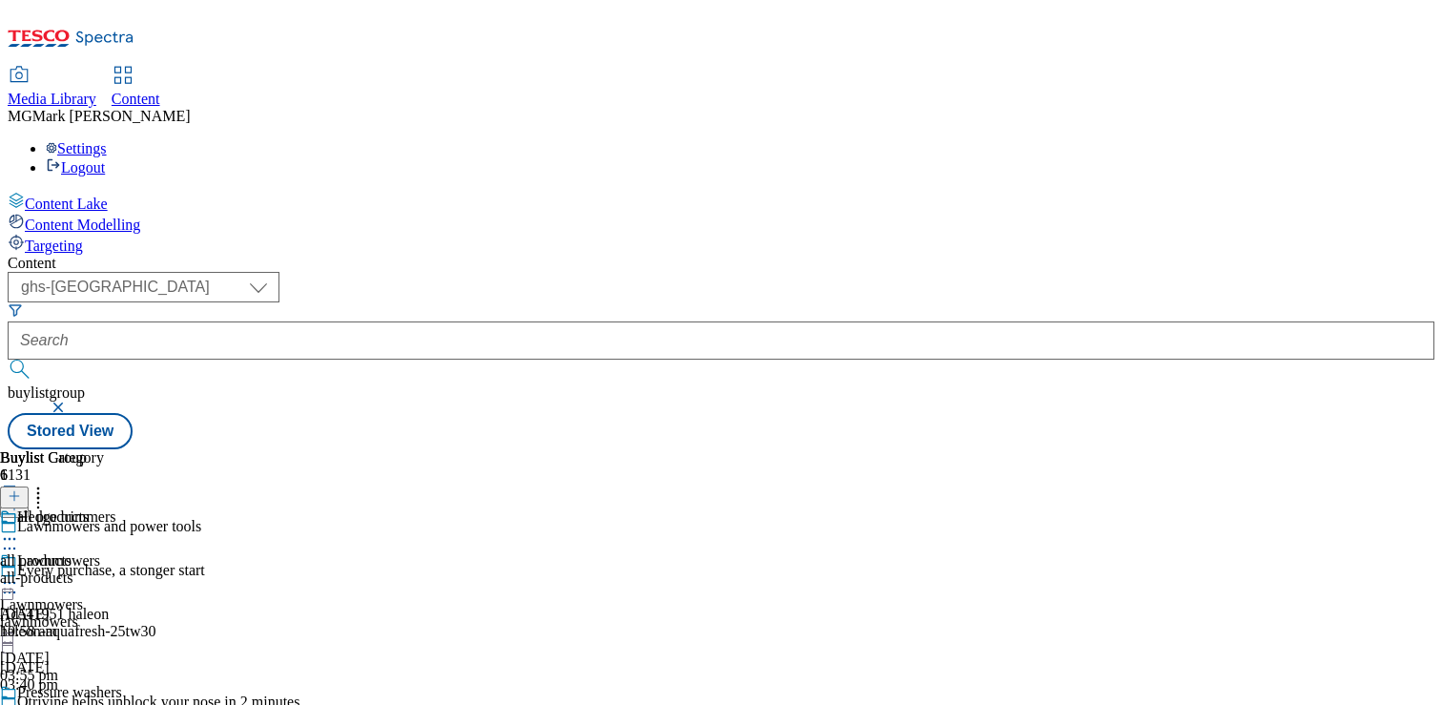
click at [104, 592] on div "all products all products all-products [DATE] 10:58 am" at bounding box center [52, 574] width 104 height 132
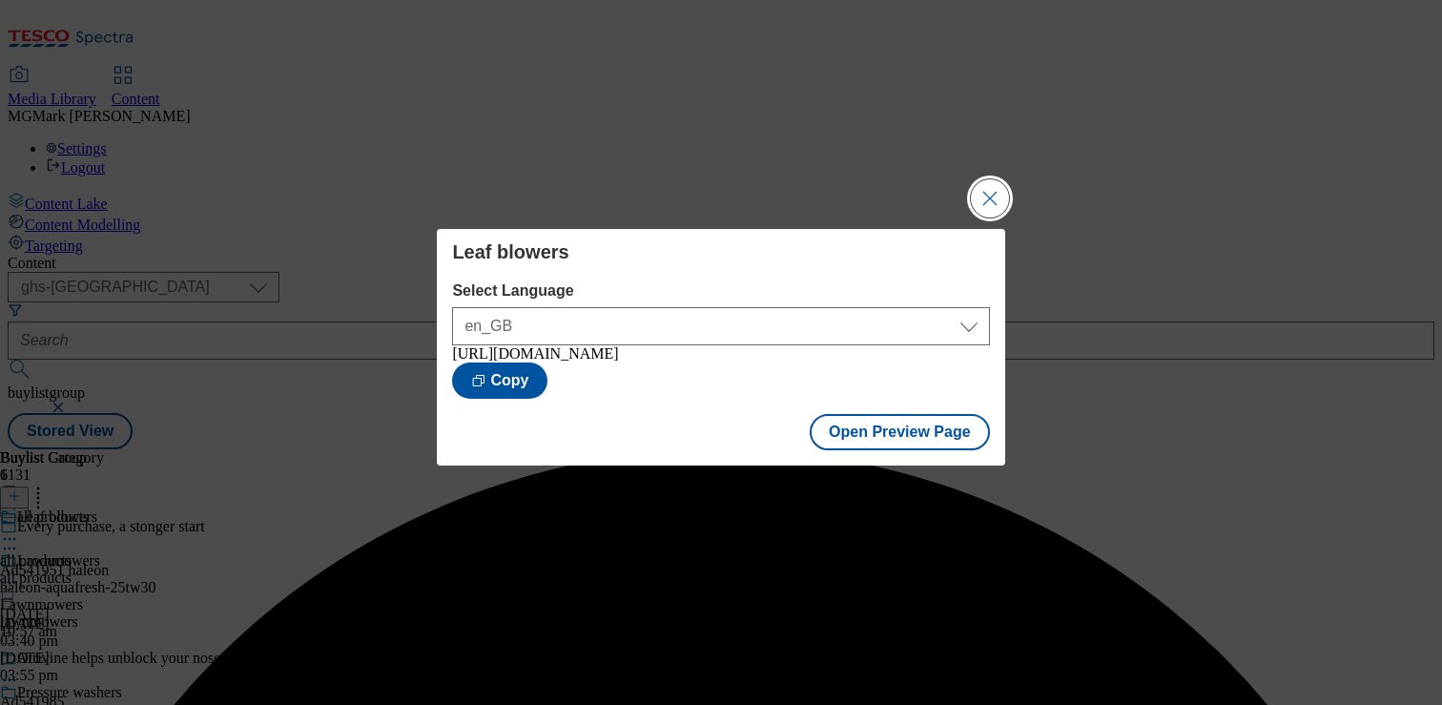
click at [994, 189] on button "Close Modal" at bounding box center [990, 198] width 38 height 38
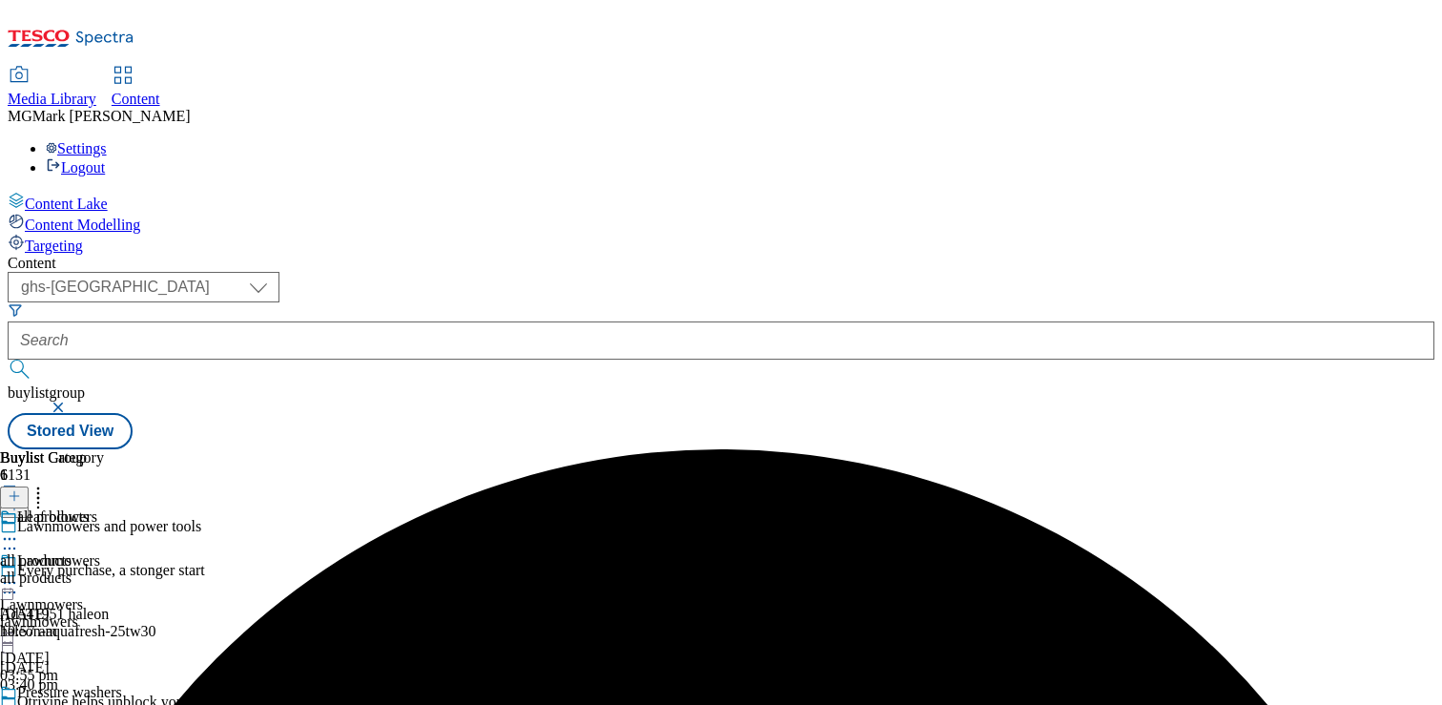
scroll to position [497, 0]
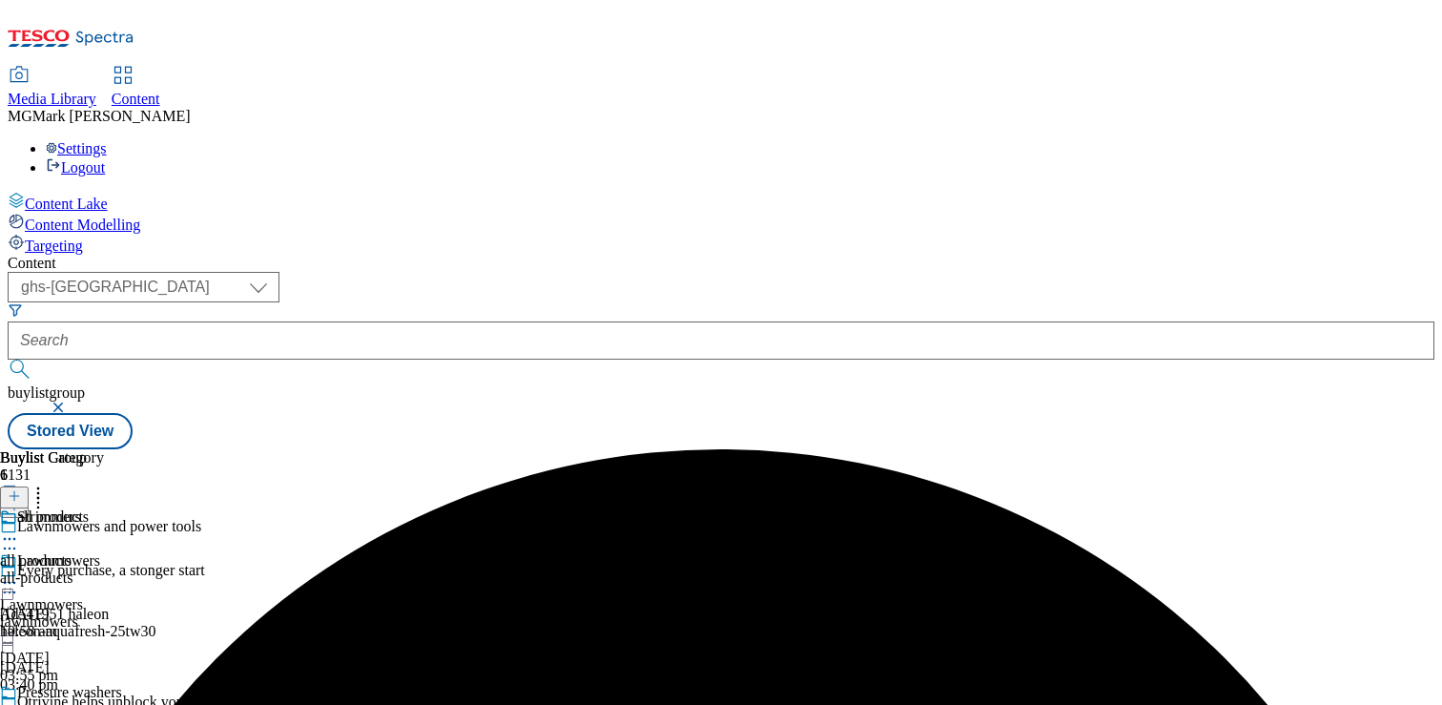
scroll to position [187, 0]
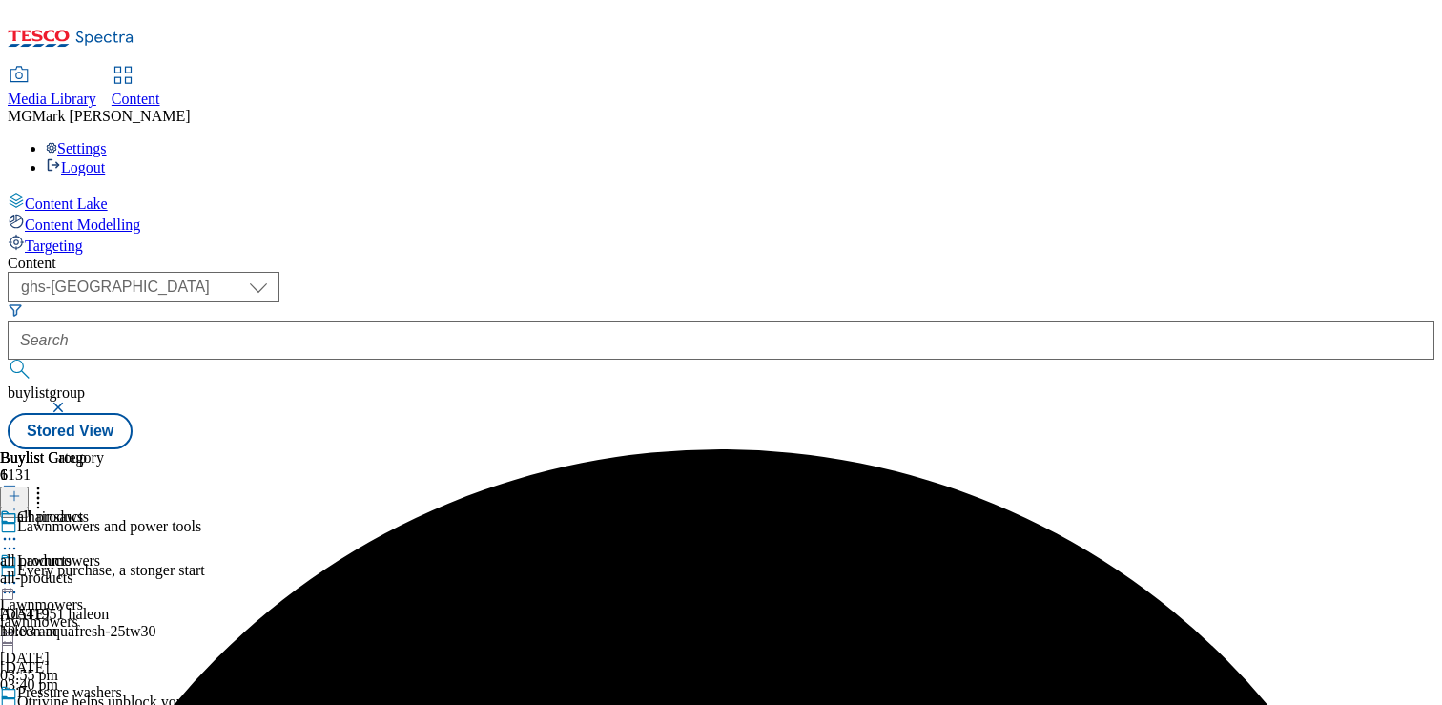
scroll to position [571, 0]
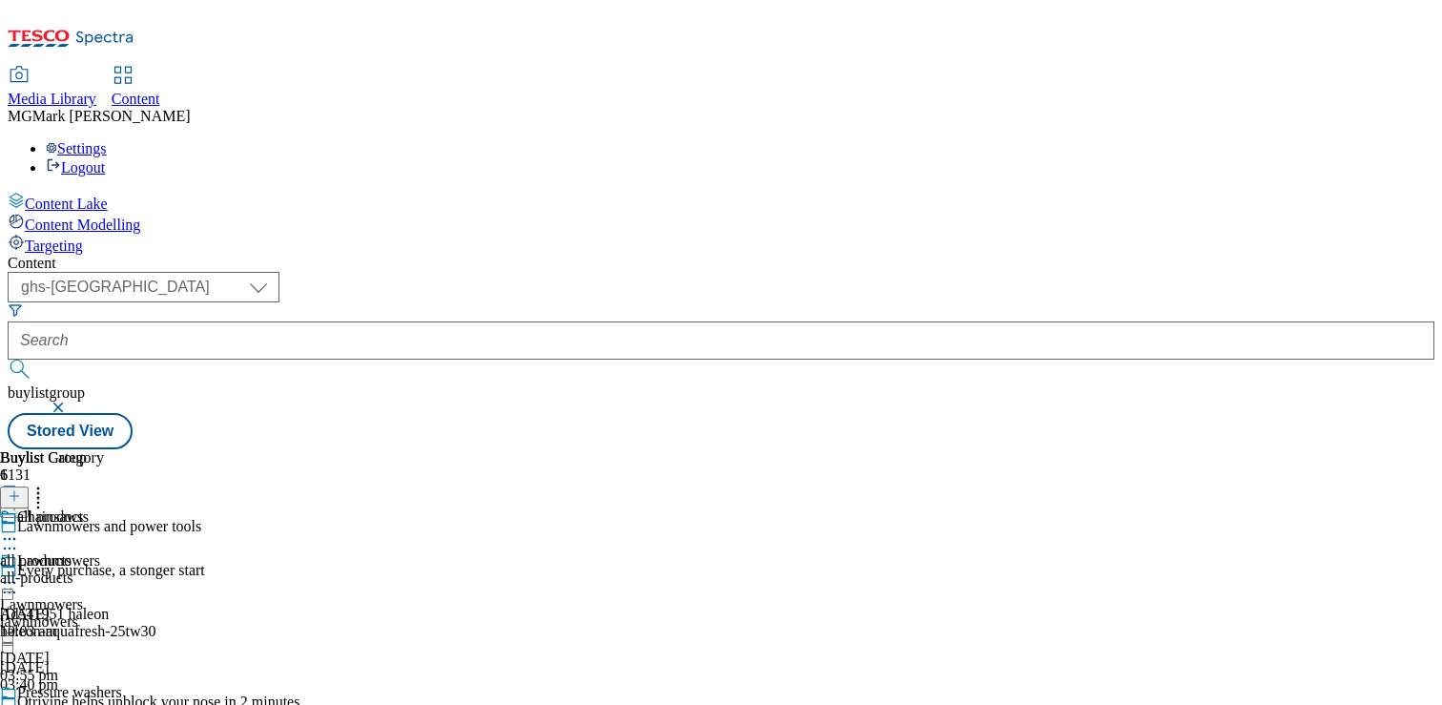
click at [70, 401] on button "button" at bounding box center [60, 406] width 19 height 11
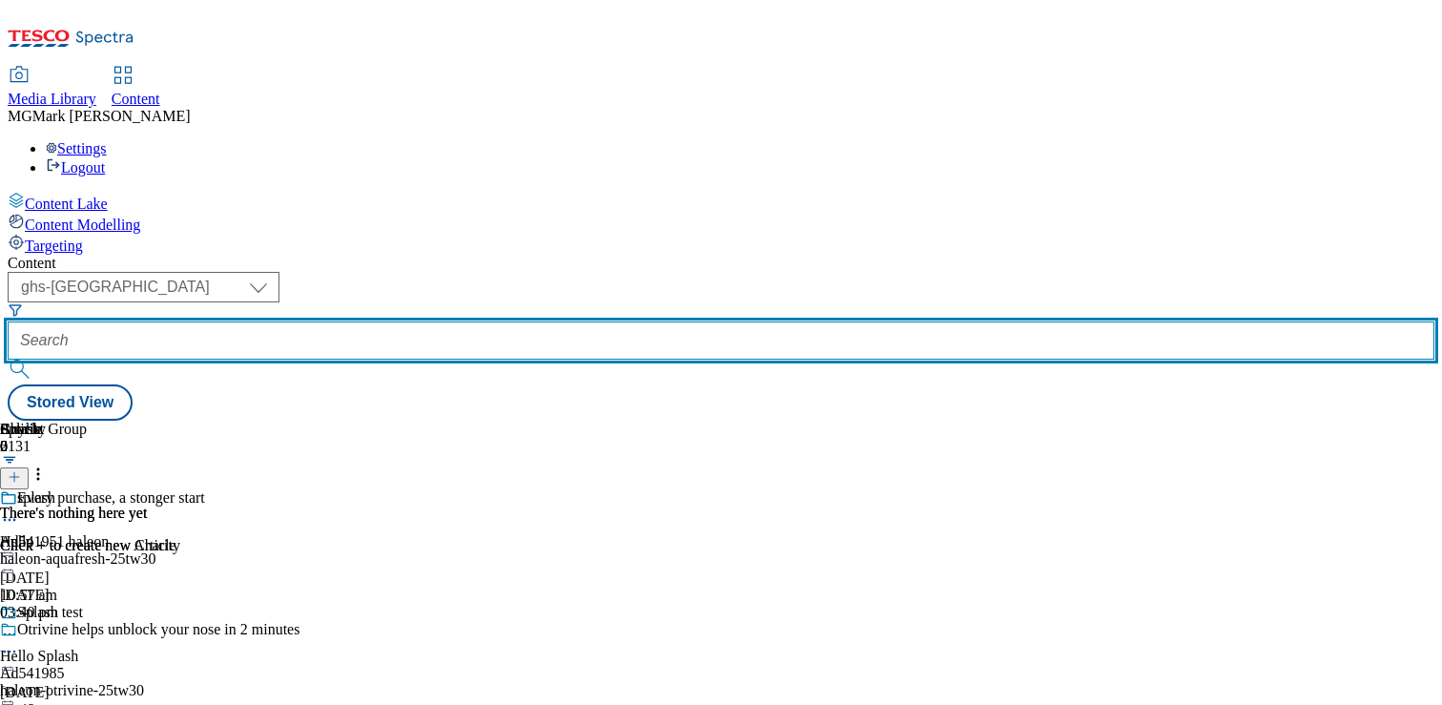
click at [475, 321] on input "text" at bounding box center [721, 340] width 1426 height 38
paste input "Fencing and decking"
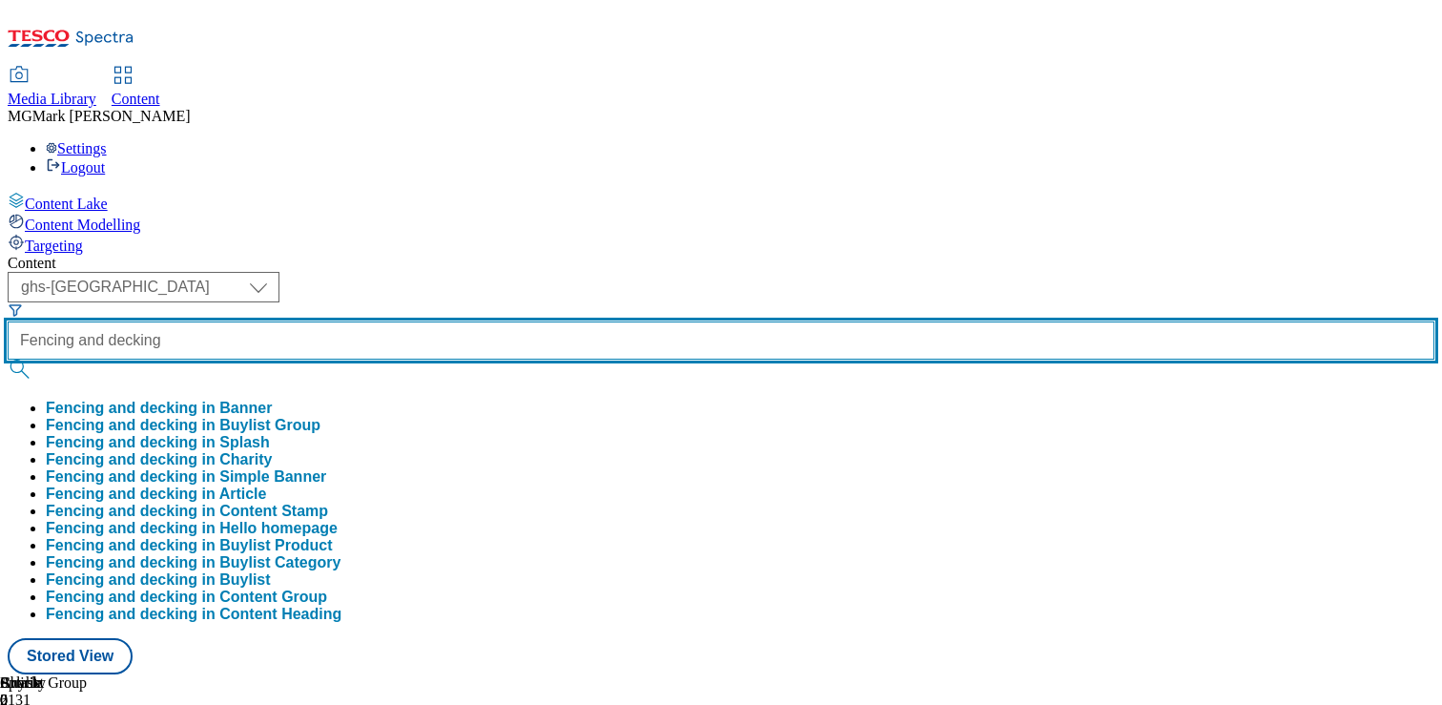
type input "Fencing and decking"
click at [8, 359] on button "submit" at bounding box center [21, 368] width 27 height 19
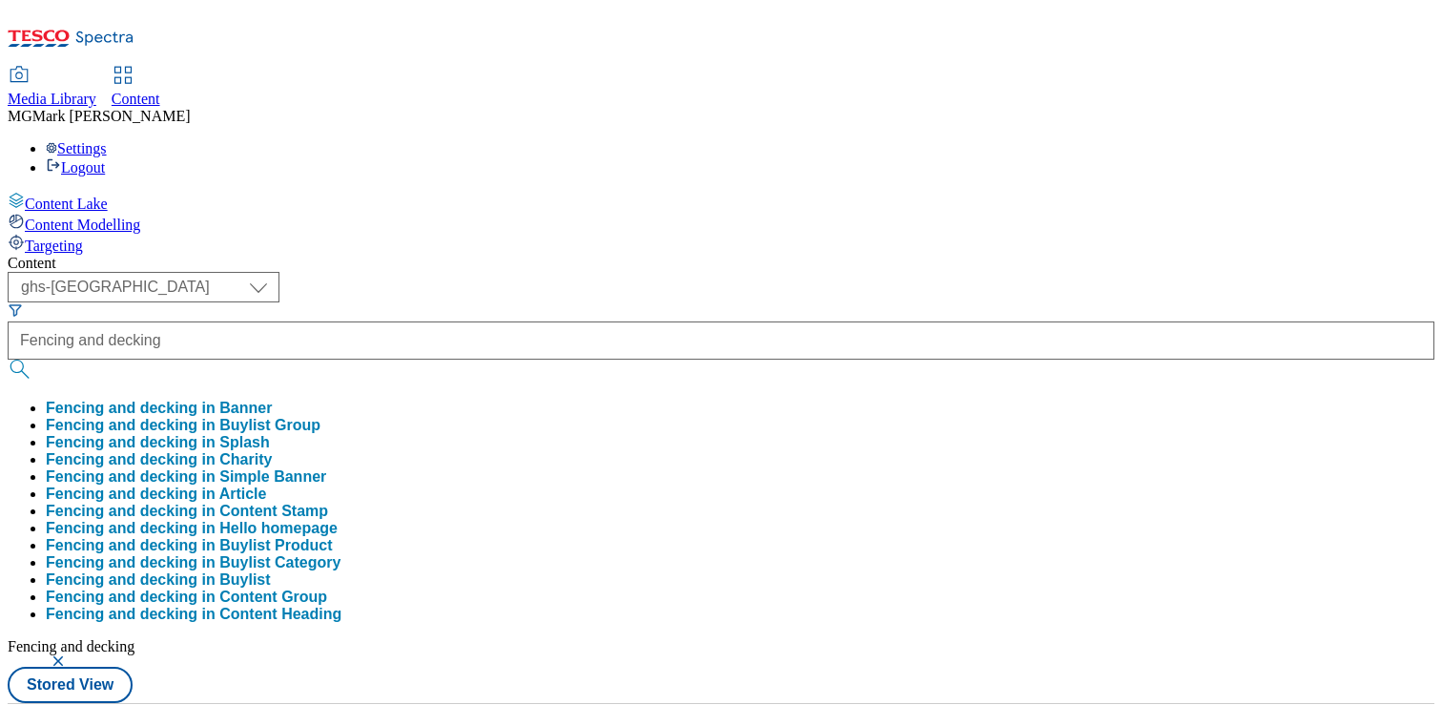
click at [861, 272] on div "( optional ) Dotcom CZ Dotcom SK ghs-roi ghs-uk Phones UK ghs-uk Fencing and de…" at bounding box center [721, 487] width 1426 height 431
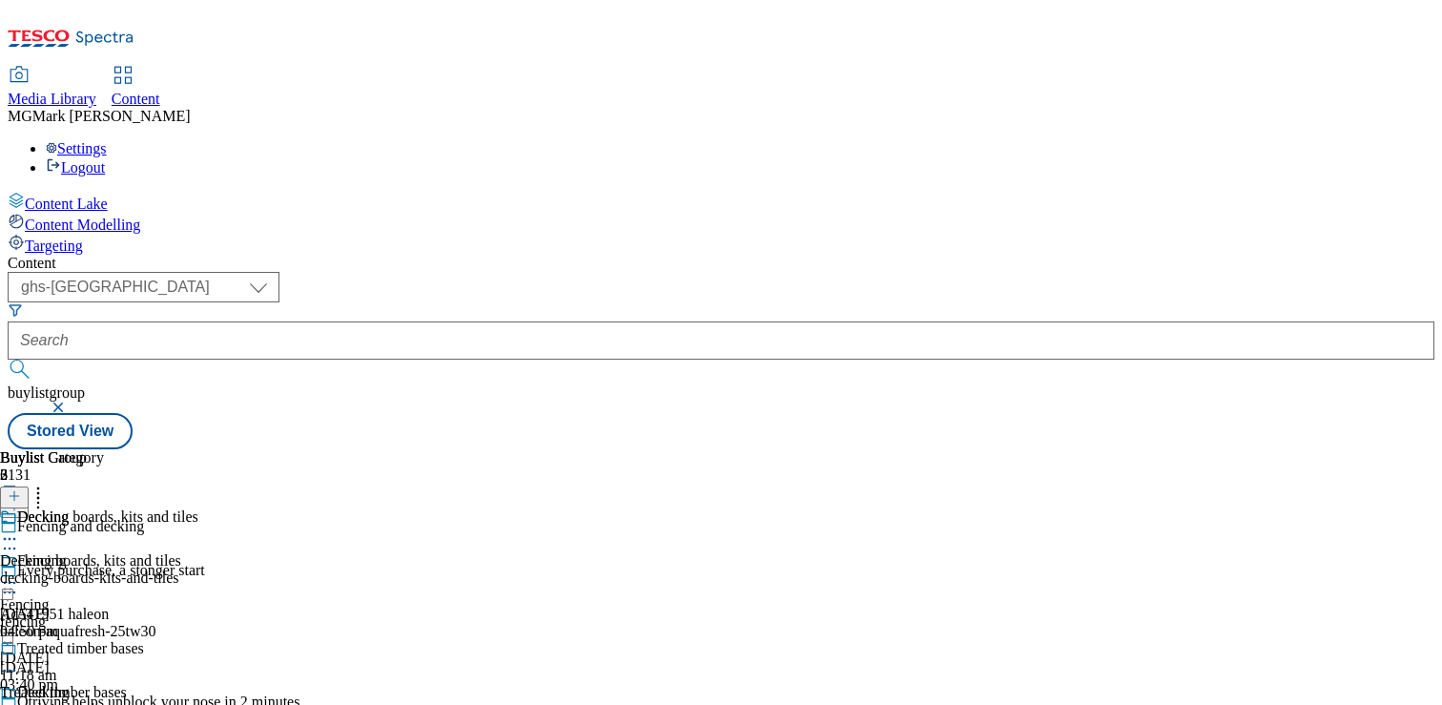
click at [19, 573] on icon at bounding box center [9, 582] width 19 height 19
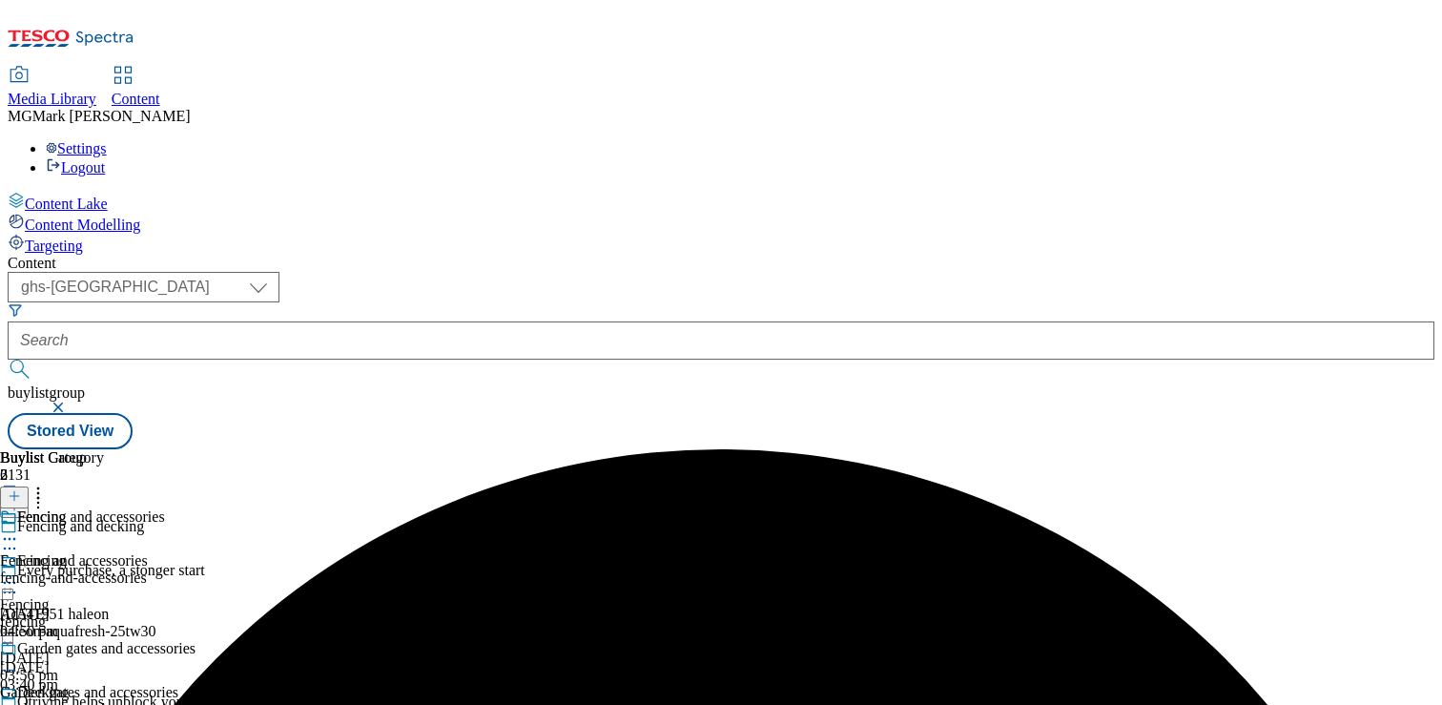
click at [19, 704] on icon at bounding box center [9, 714] width 19 height 19
click at [70, 401] on button "button" at bounding box center [60, 406] width 19 height 11
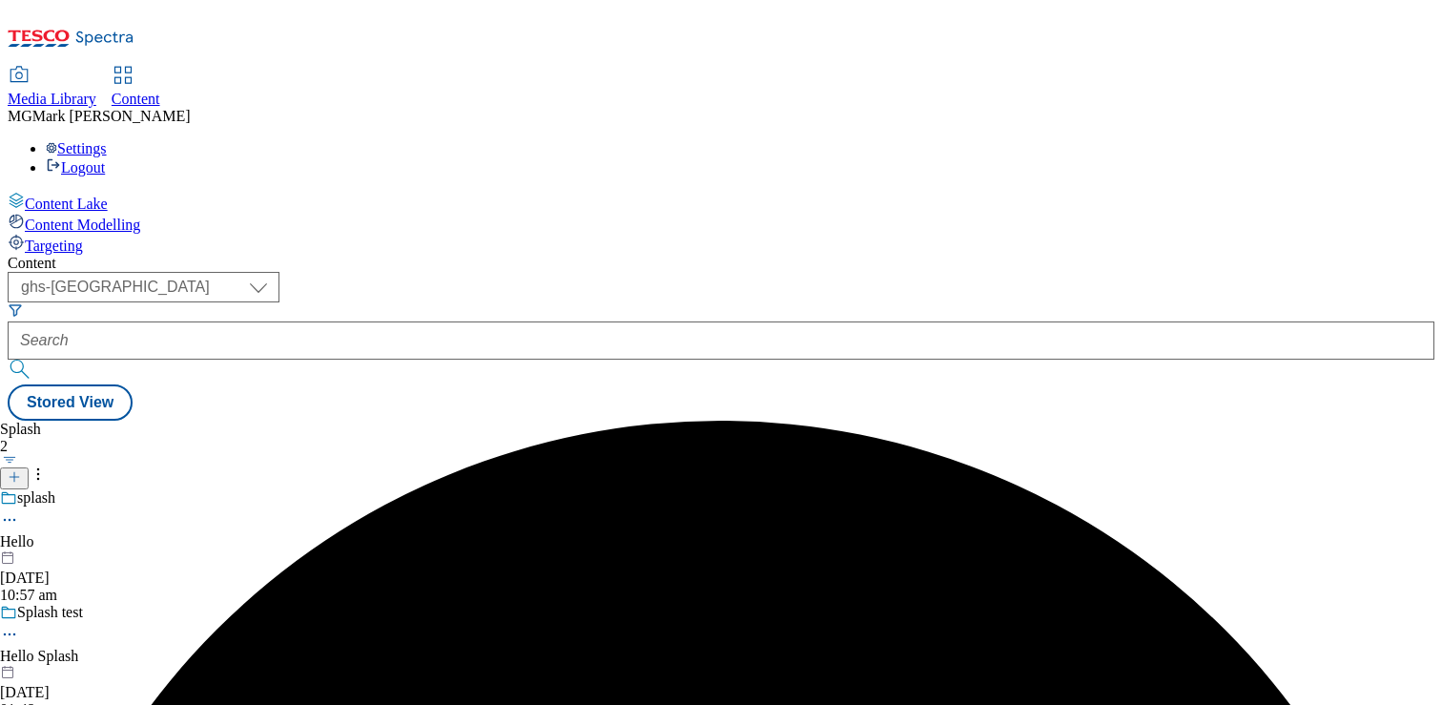
click at [469, 302] on form at bounding box center [721, 343] width 1426 height 82
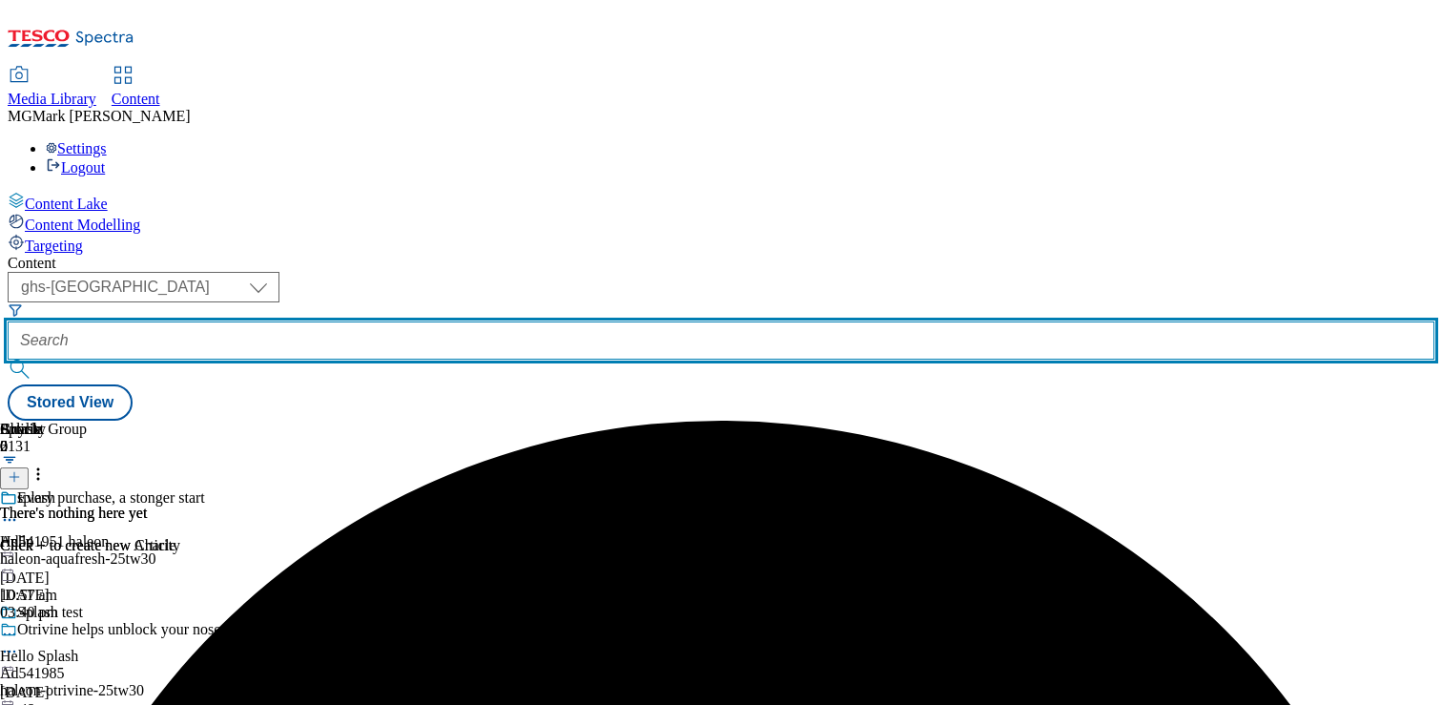
click at [473, 321] on input "text" at bounding box center [721, 340] width 1426 height 38
paste input "Garden buildings and storage"
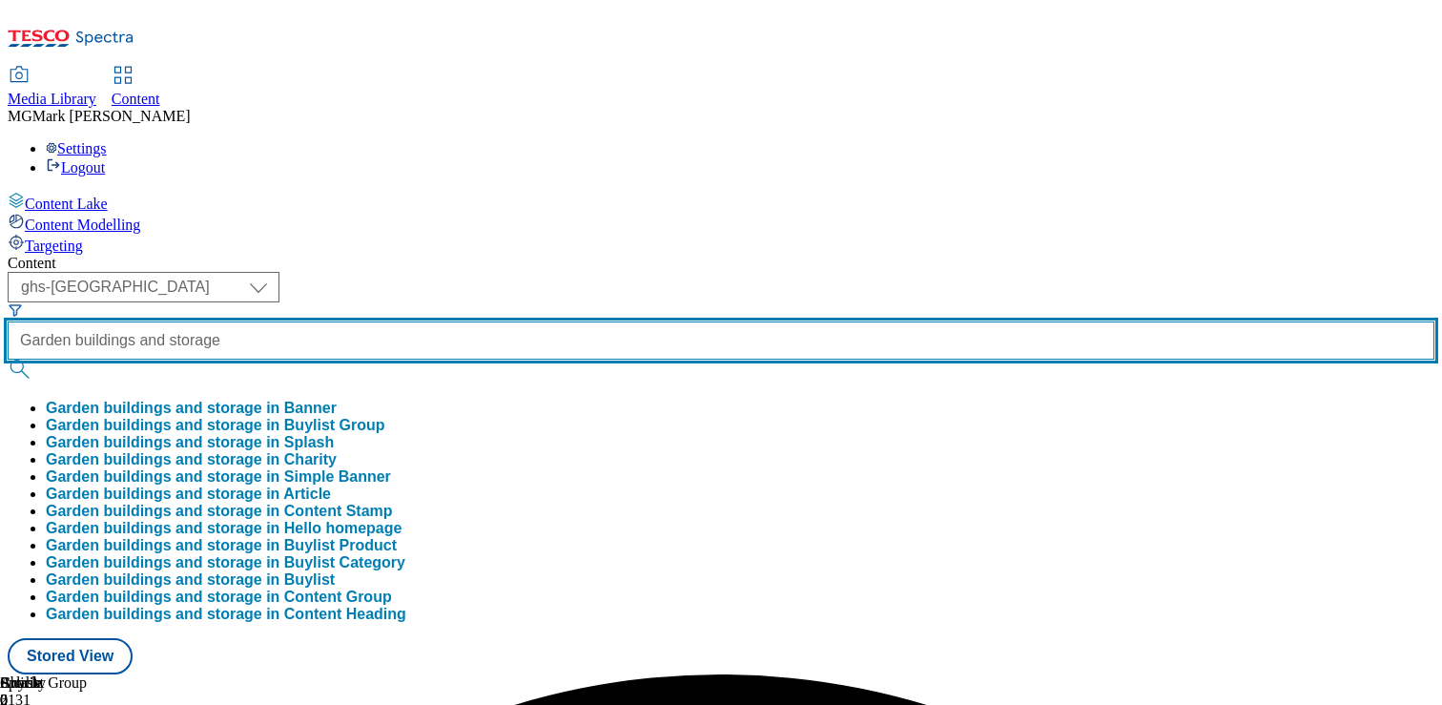
scroll to position [0, 32]
type input "Garden buildings and storage"
click at [8, 359] on button "submit" at bounding box center [21, 368] width 27 height 19
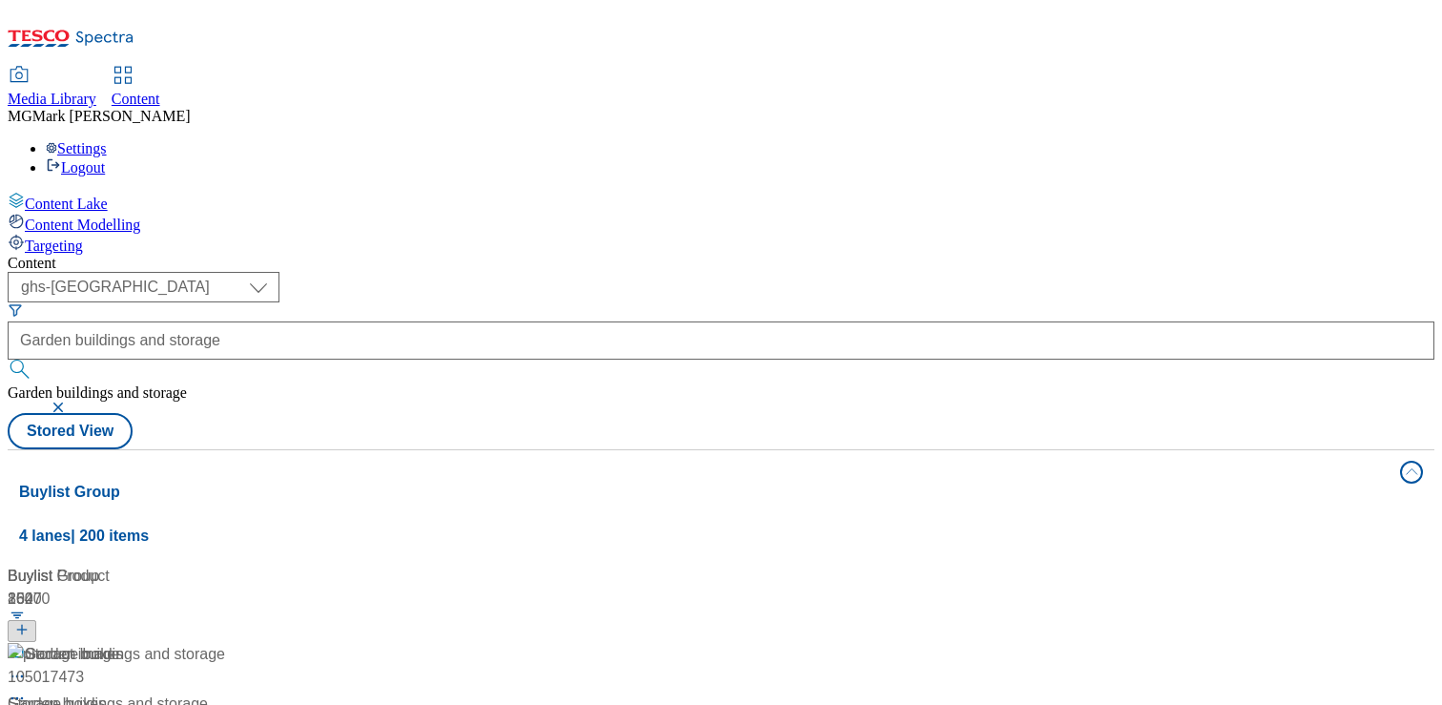
click at [843, 255] on div "Content" at bounding box center [721, 263] width 1426 height 17
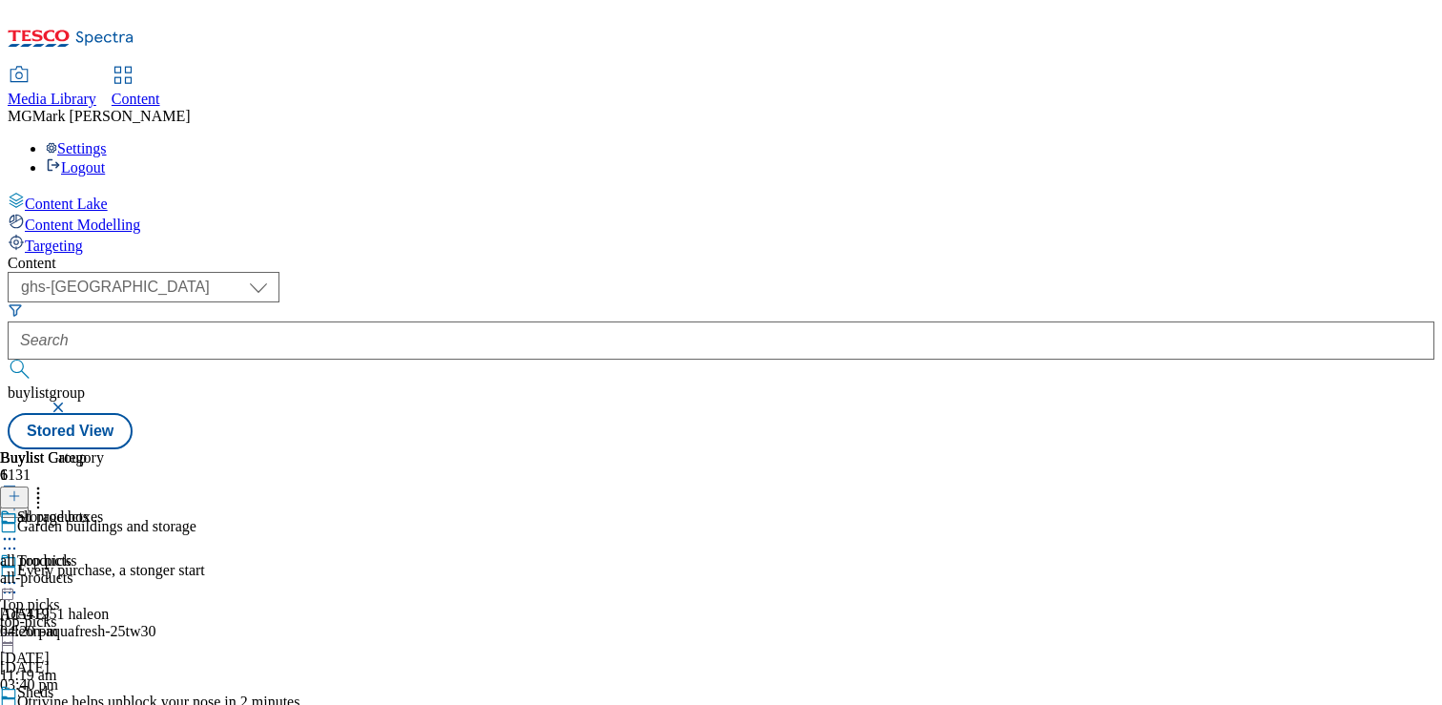
click at [198, 613] on div "top-picks" at bounding box center [99, 621] width 198 height 17
click at [19, 573] on icon at bounding box center [9, 582] width 19 height 19
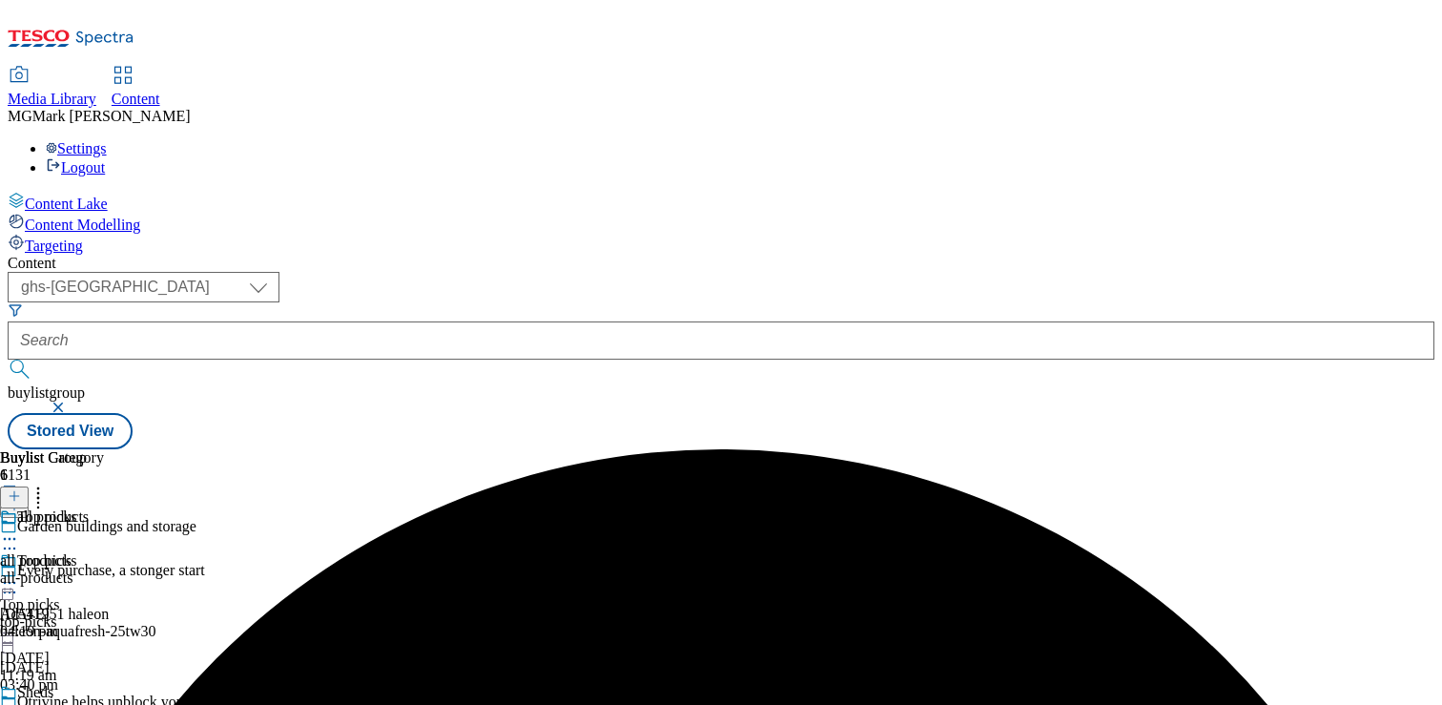
scroll to position [0, 0]
click at [19, 704] on icon at bounding box center [9, 714] width 19 height 19
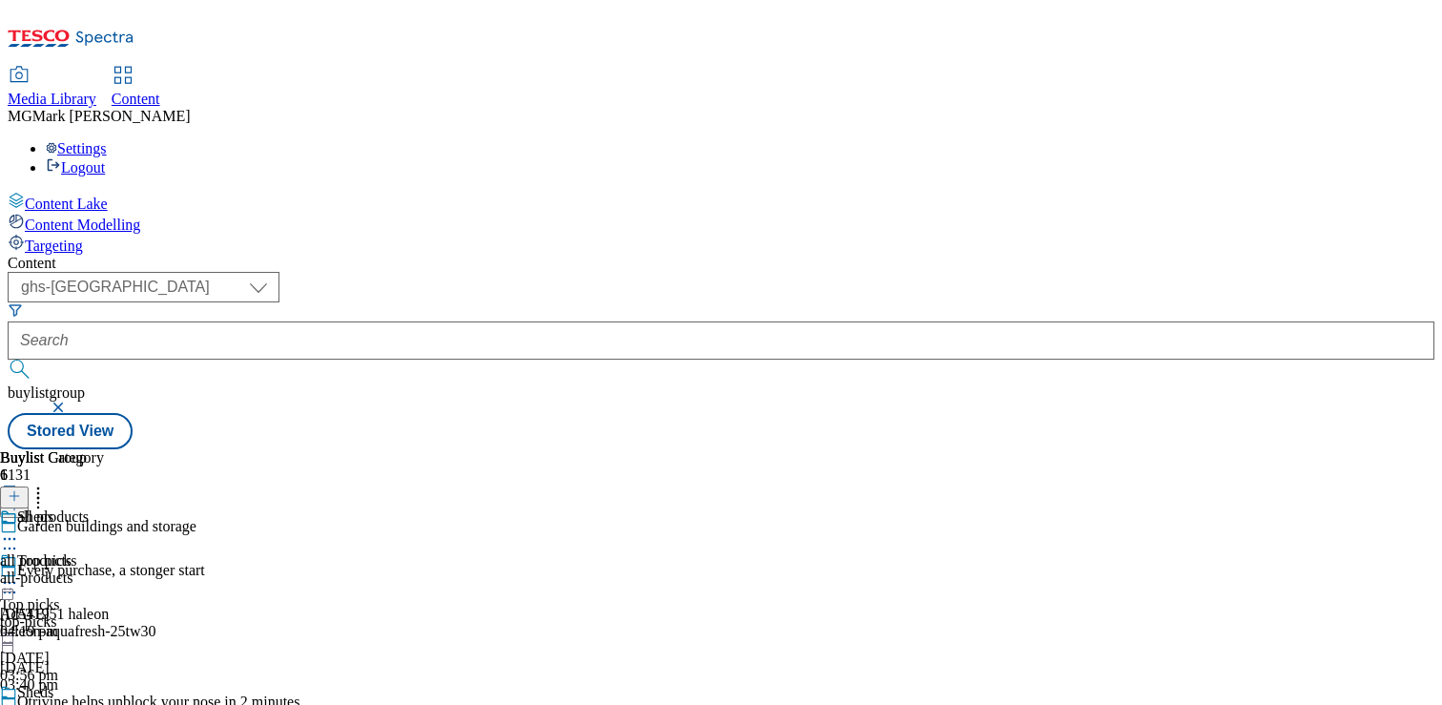
scroll to position [165, 0]
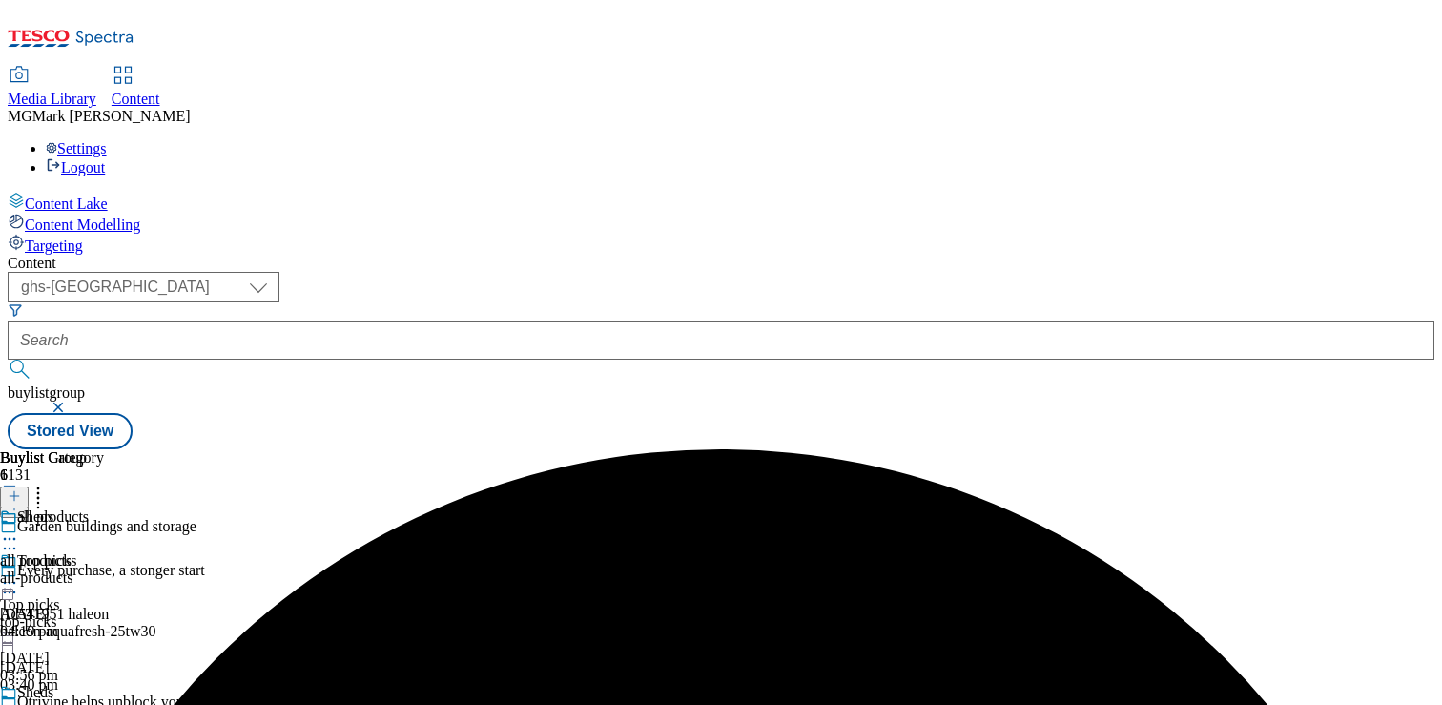
scroll to position [172, 0]
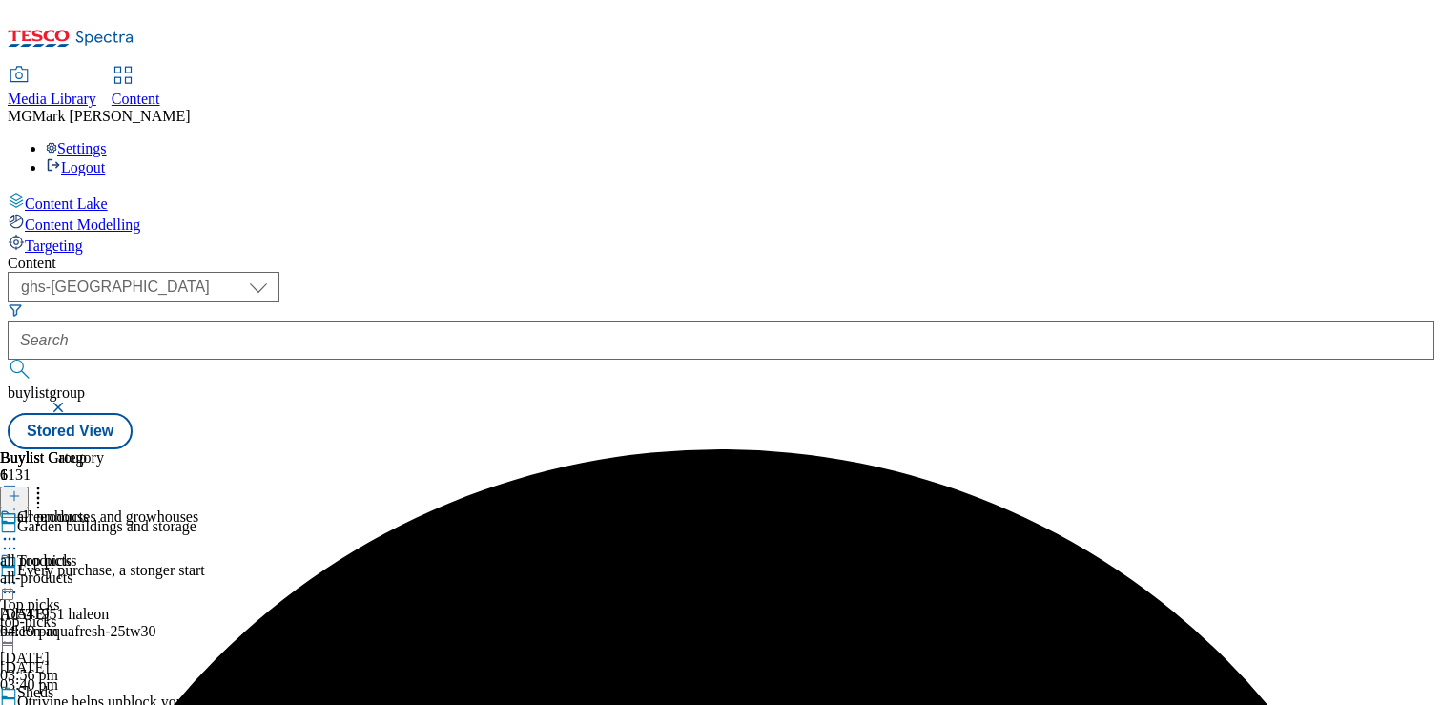
scroll to position [302, 0]
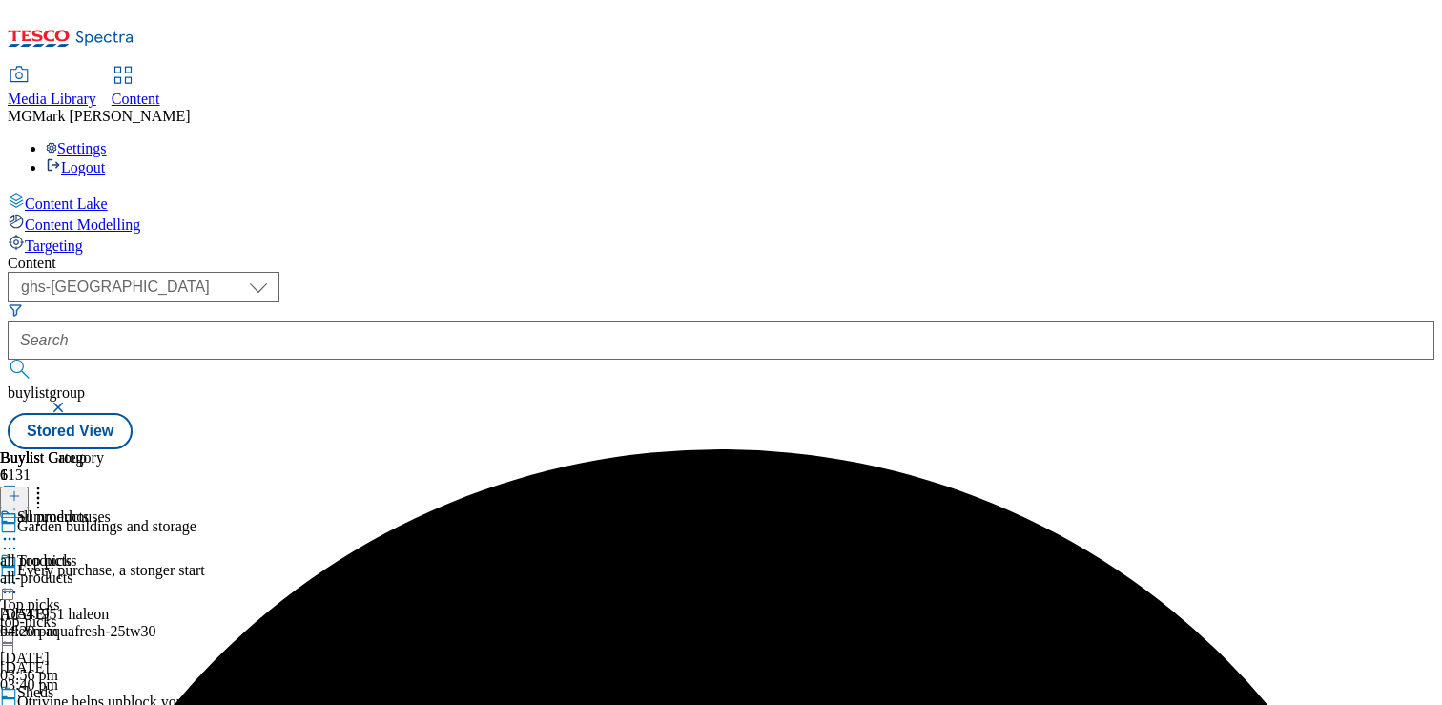
scroll to position [187, 0]
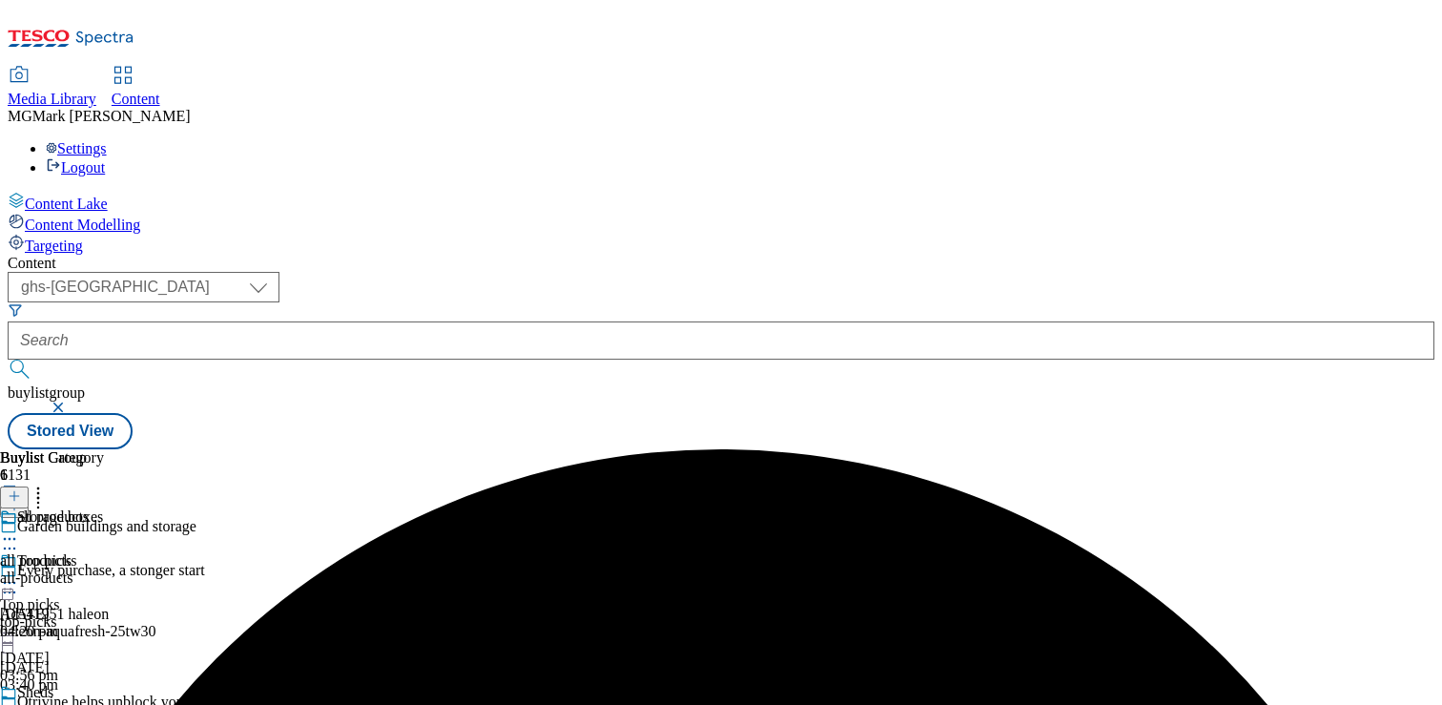
scroll to position [187, 0]
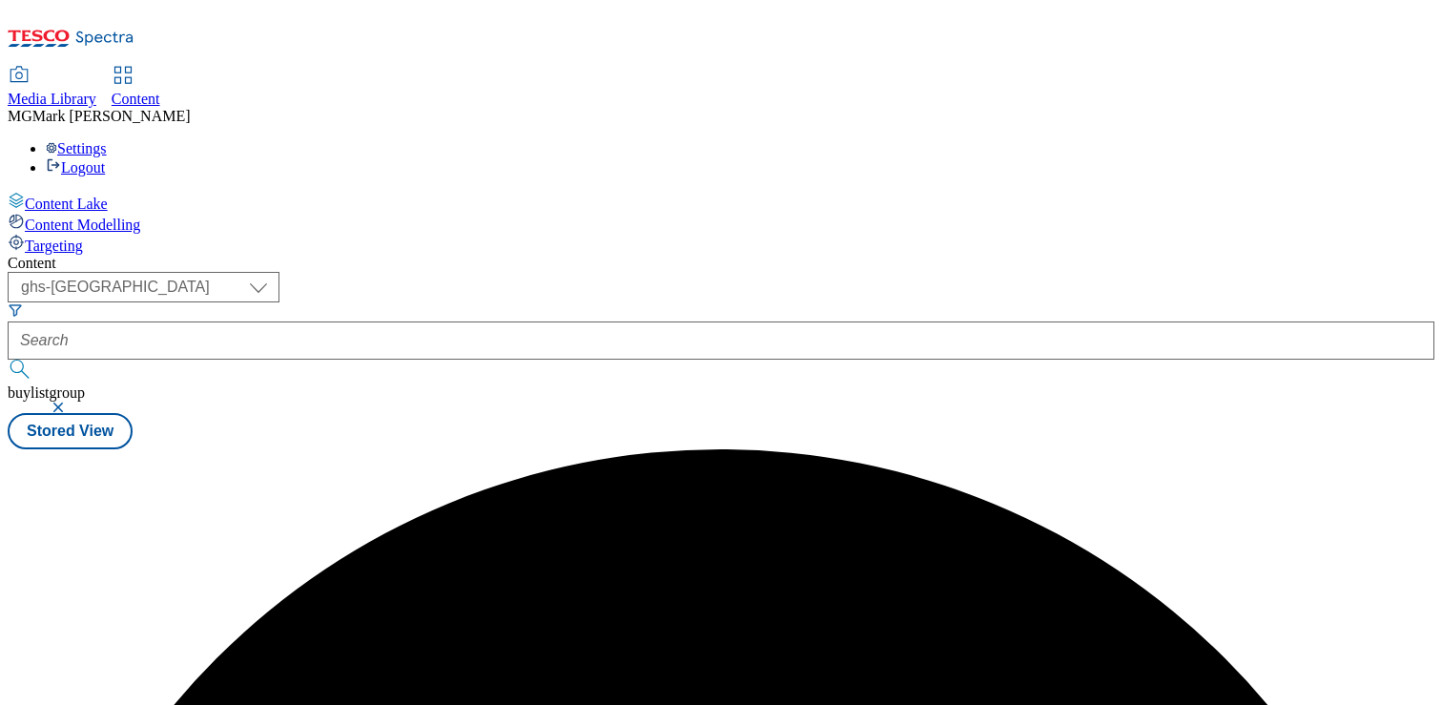
scroll to position [0, 0]
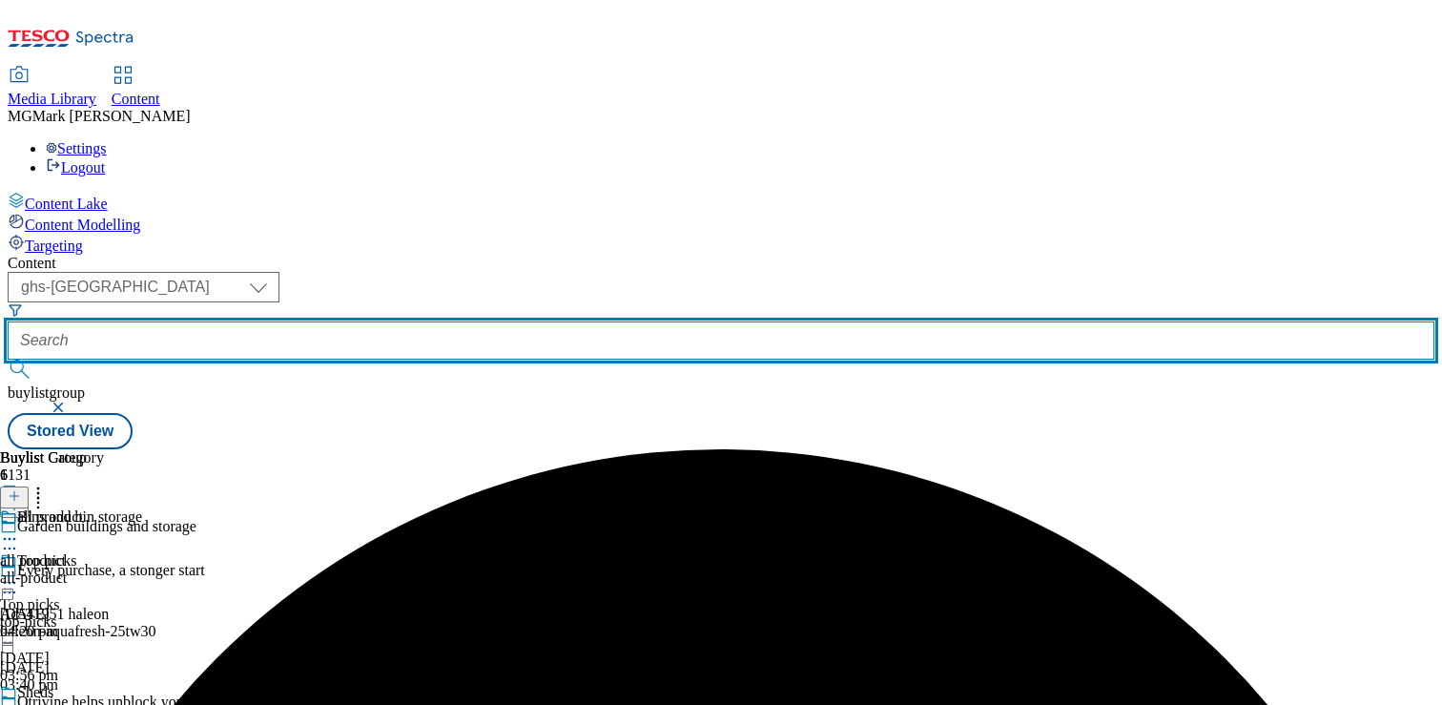
click at [502, 321] on input "text" at bounding box center [721, 340] width 1426 height 38
paste input "Pools and hot tubs"
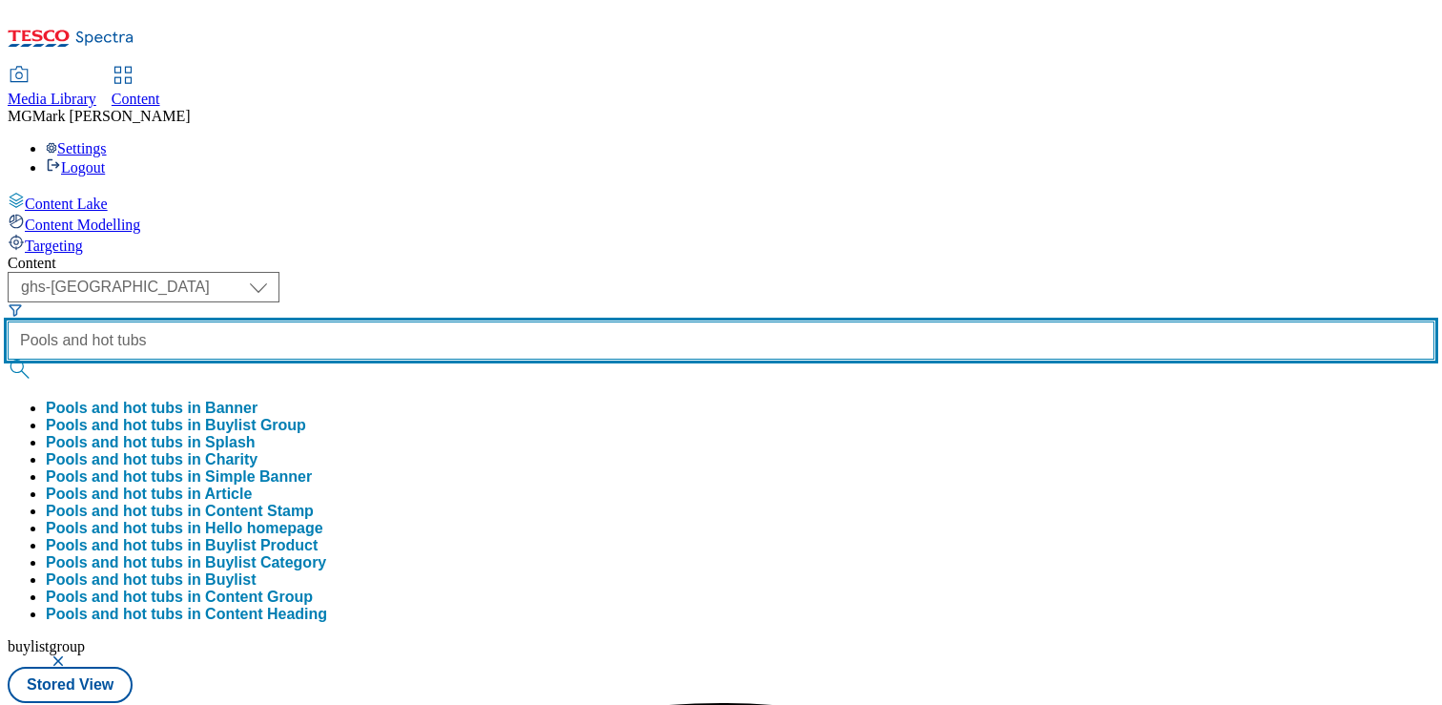
type input "Pools and hot tubs"
click at [8, 359] on button "submit" at bounding box center [21, 368] width 27 height 19
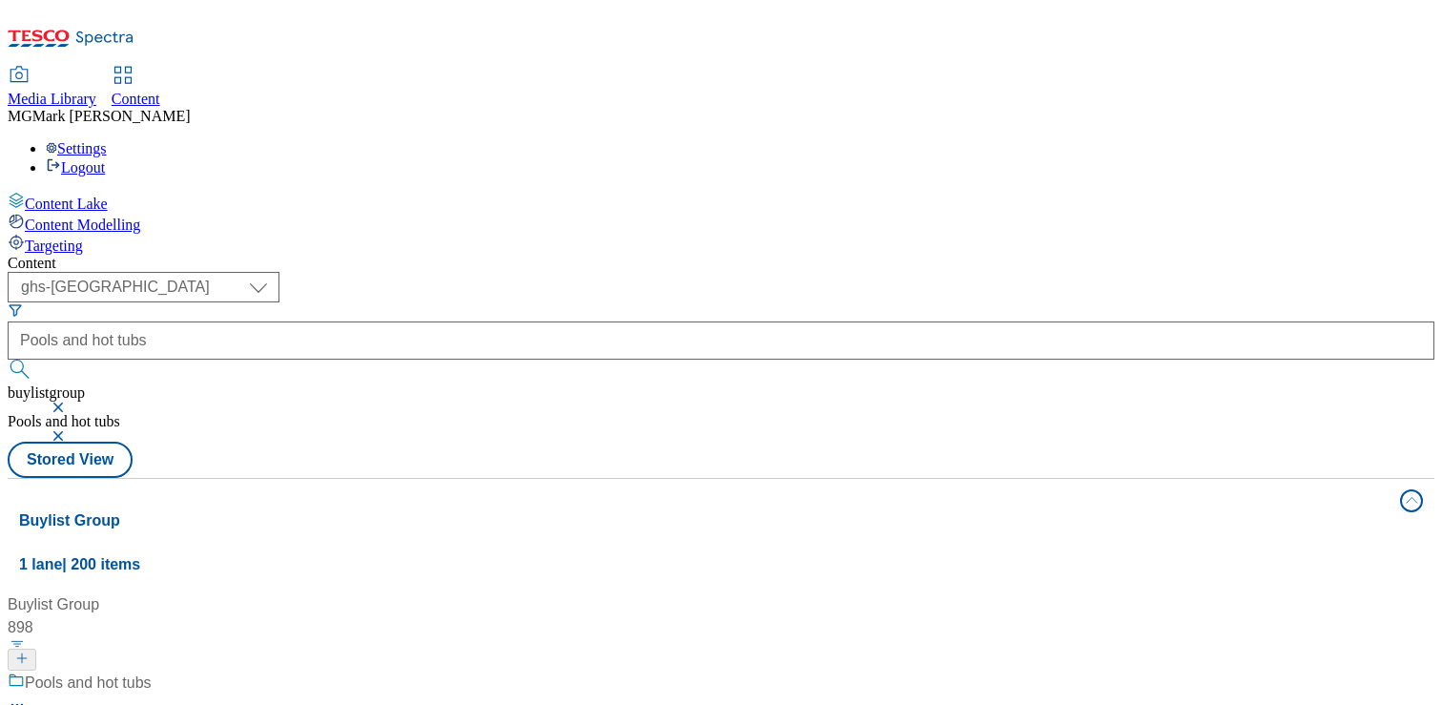
click at [70, 401] on button "button" at bounding box center [60, 406] width 19 height 11
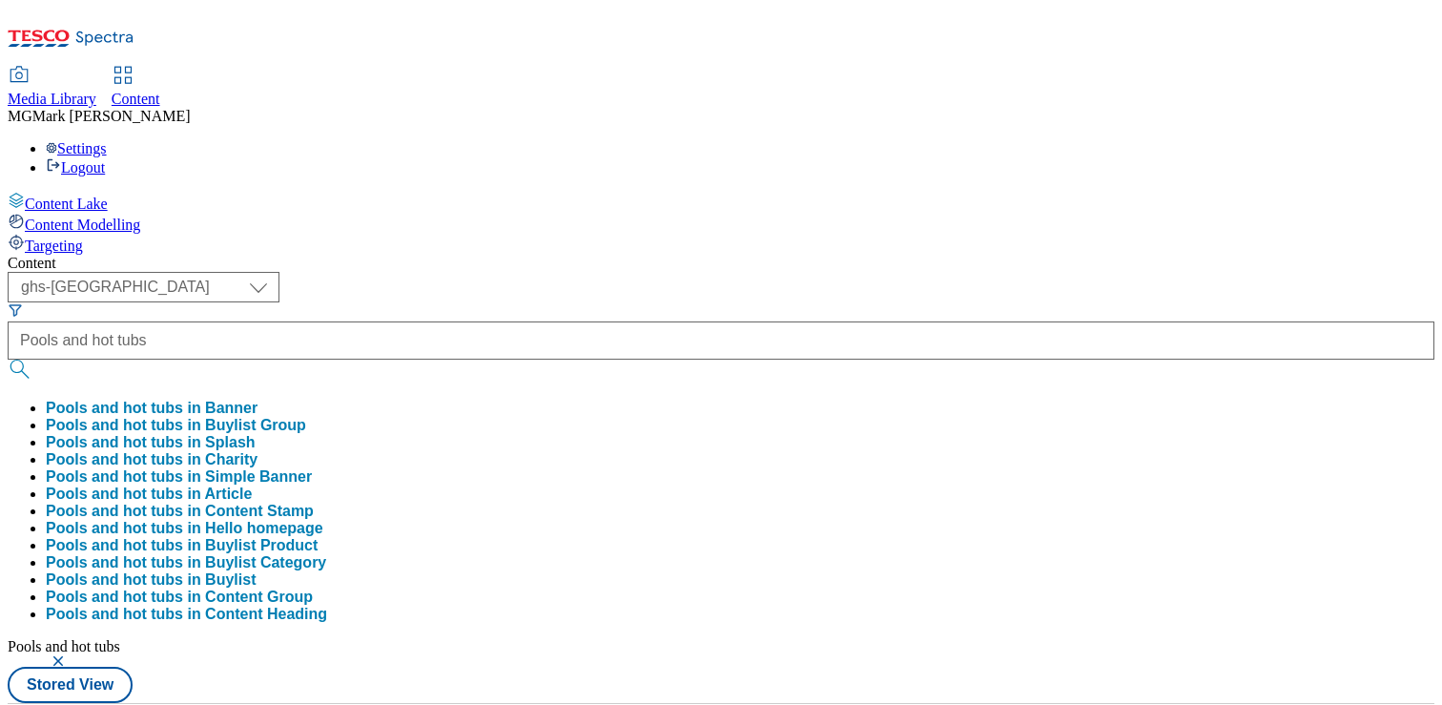
click at [776, 255] on div "Content" at bounding box center [721, 263] width 1426 height 17
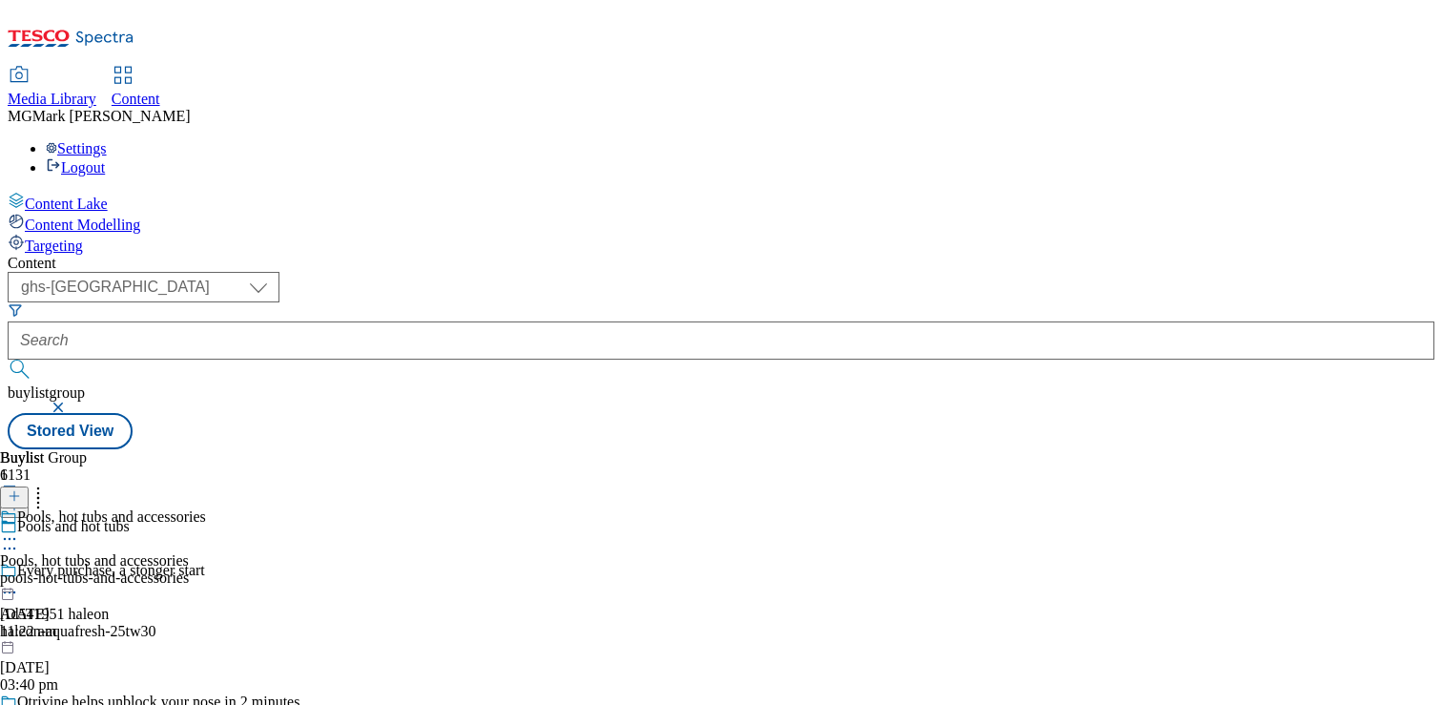
click at [206, 569] on div "pools-hot-tubs-and-accessories" at bounding box center [103, 577] width 206 height 17
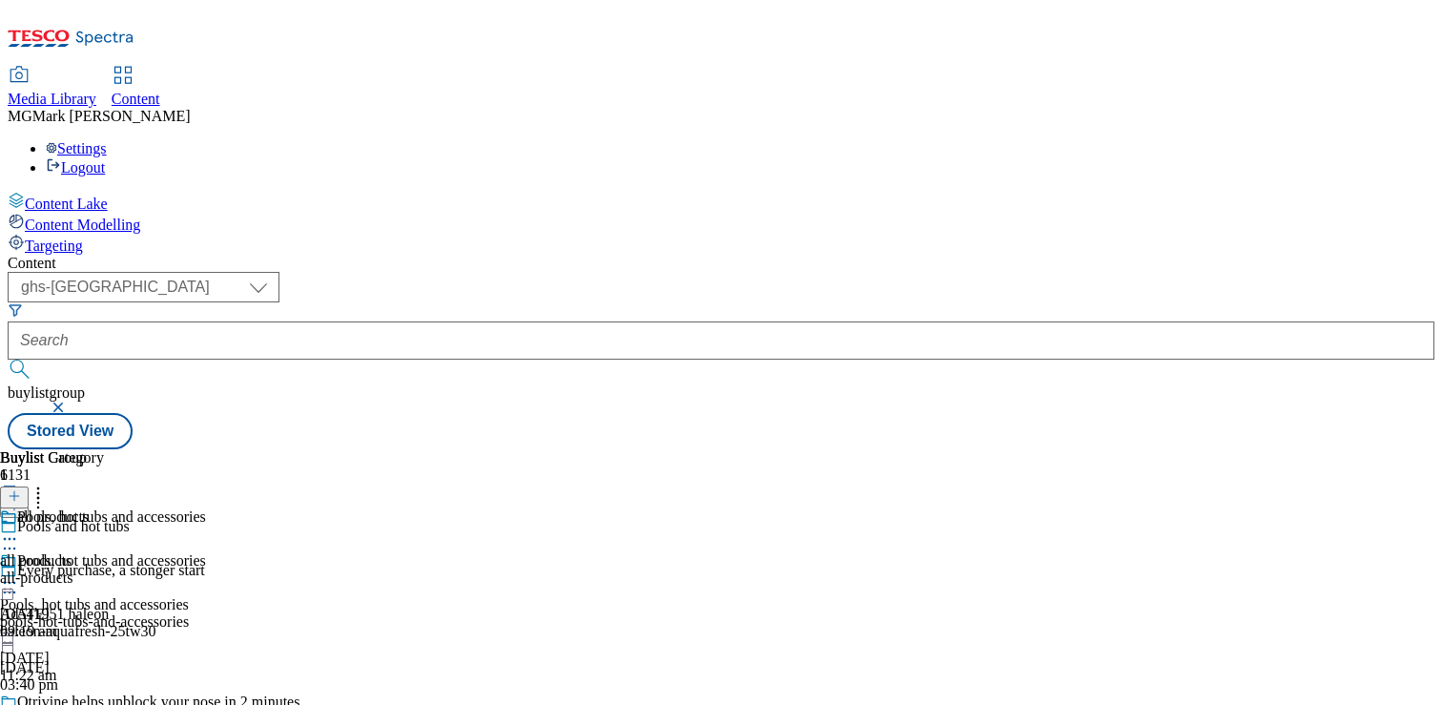
click at [19, 573] on icon at bounding box center [9, 582] width 19 height 19
